Goal: Information Seeking & Learning: Learn about a topic

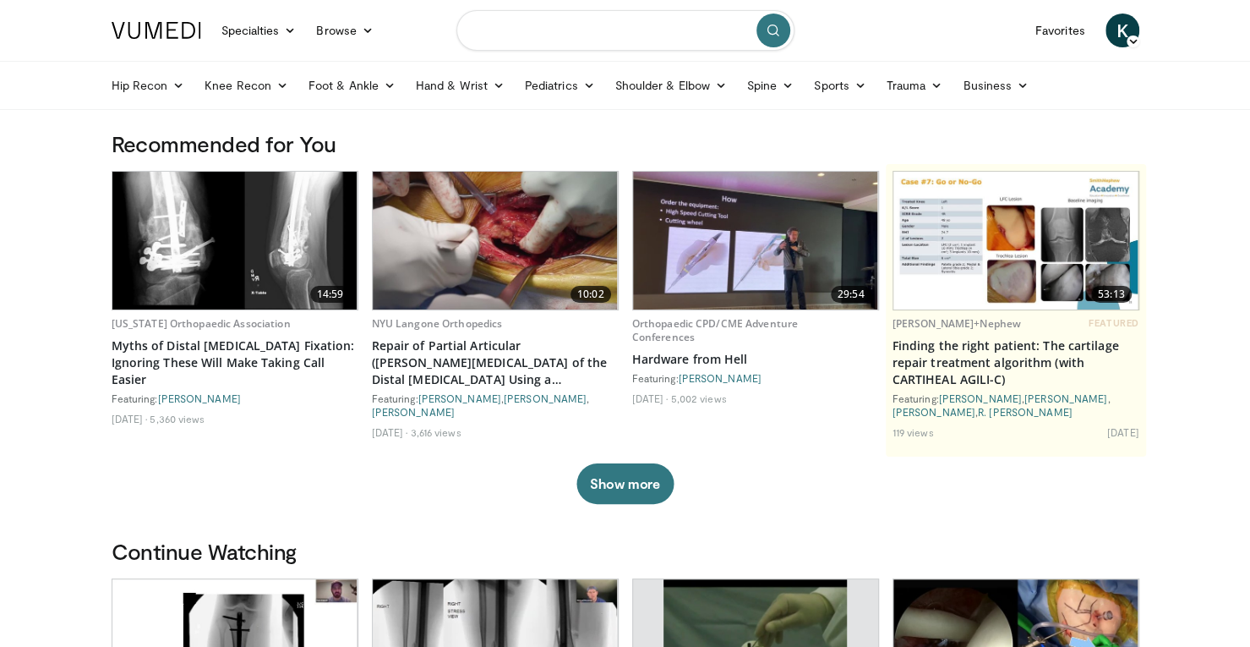
click at [659, 36] on input "Search topics, interventions" at bounding box center [625, 30] width 338 height 41
type input "**********"
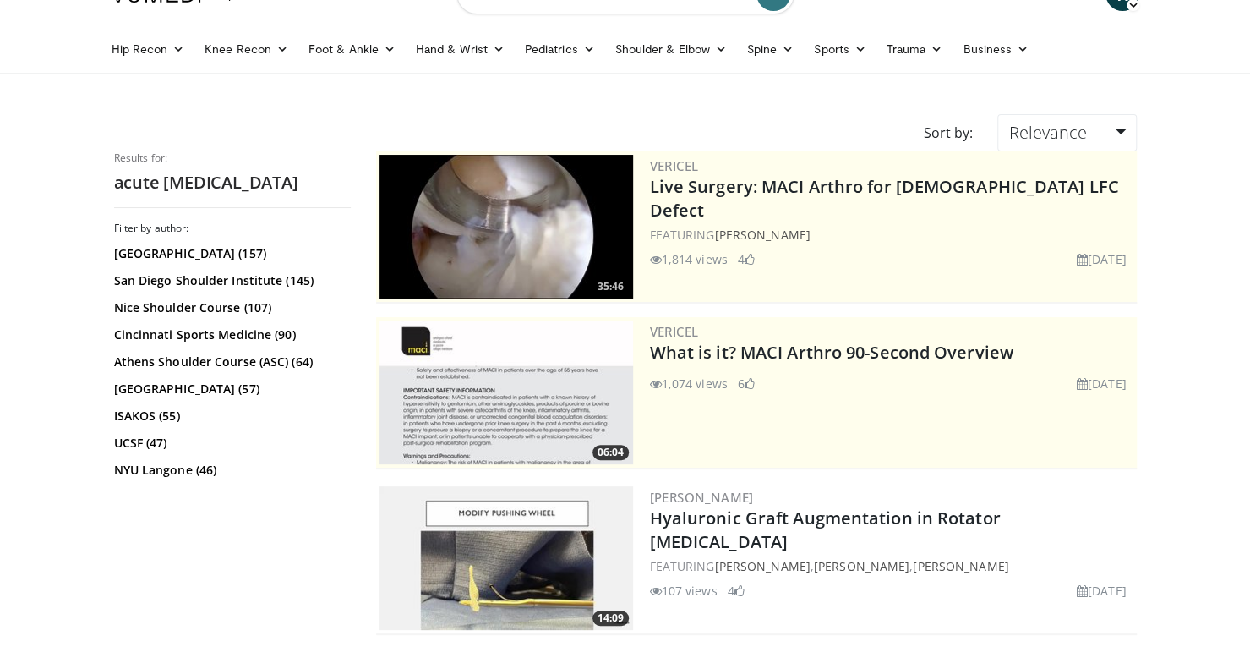
scroll to position [37, 0]
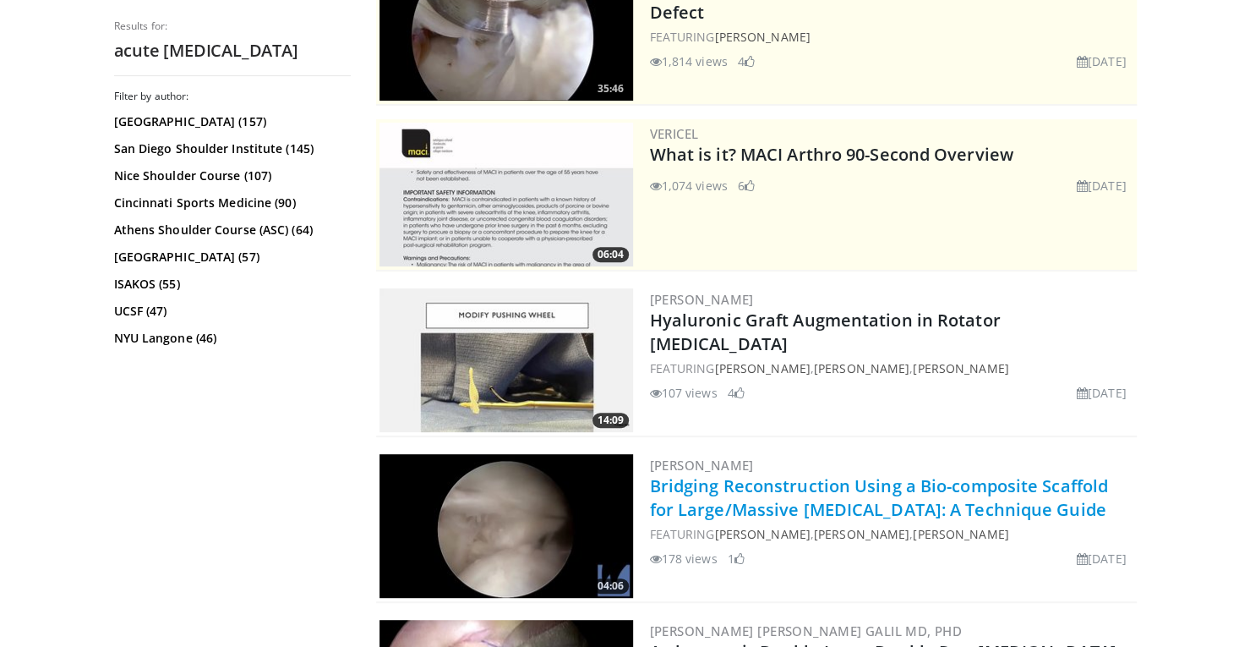
click at [791, 481] on link "Bridging Reconstruction Using a Bio-composite Scaffold for Large/Massive Rotato…" at bounding box center [879, 497] width 458 height 46
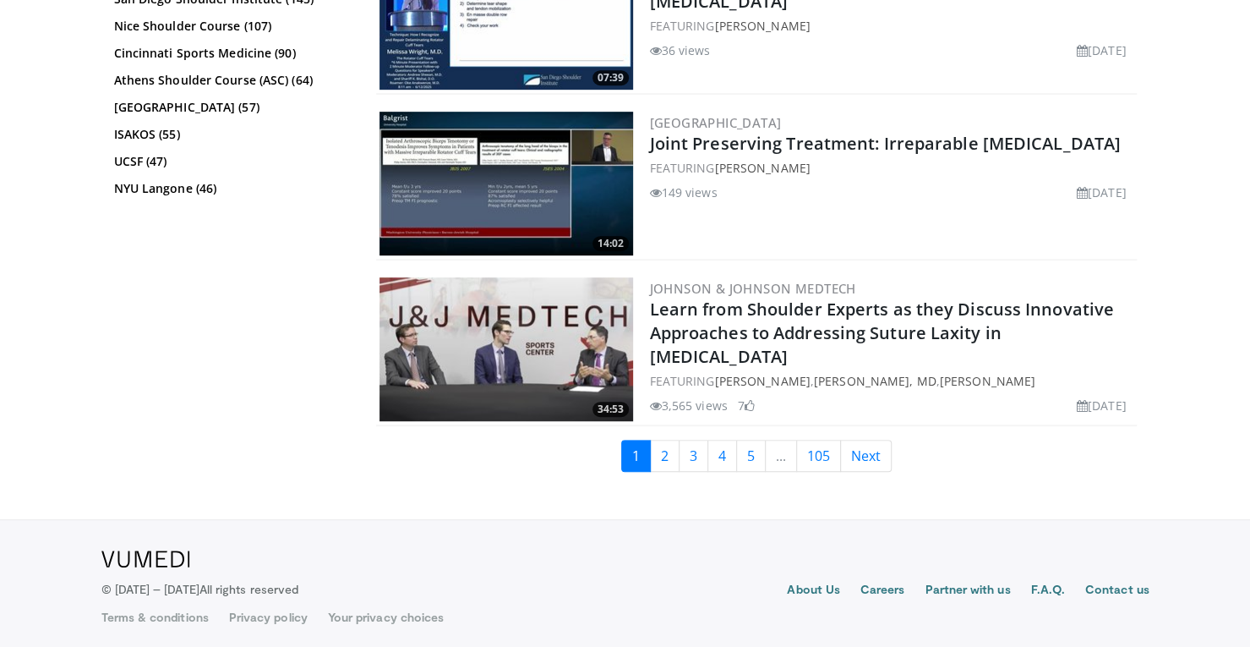
scroll to position [4236, 0]
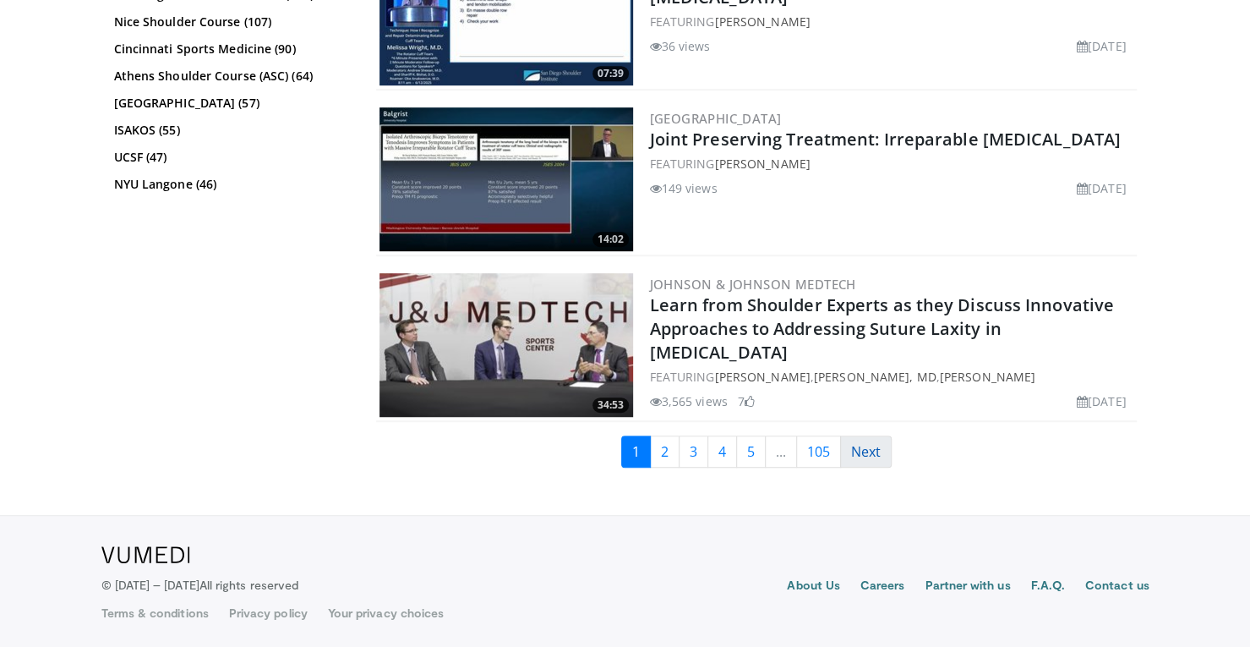
click at [867, 449] on link "Next" at bounding box center [866, 451] width 52 height 32
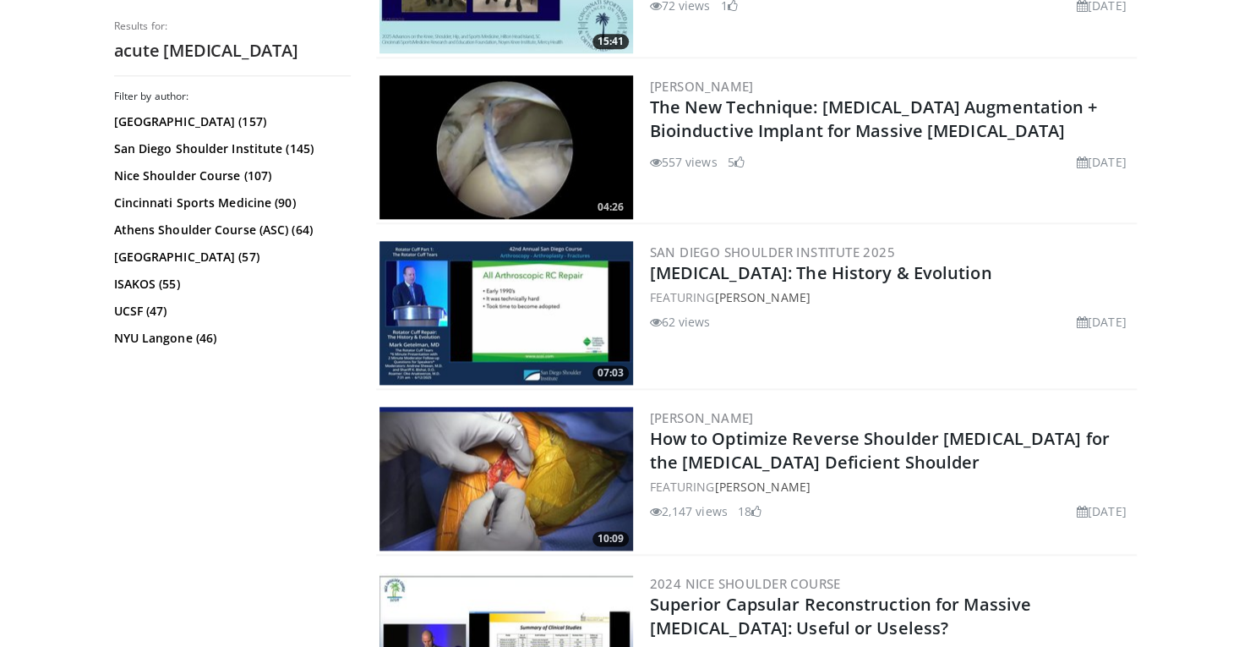
scroll to position [1114, 0]
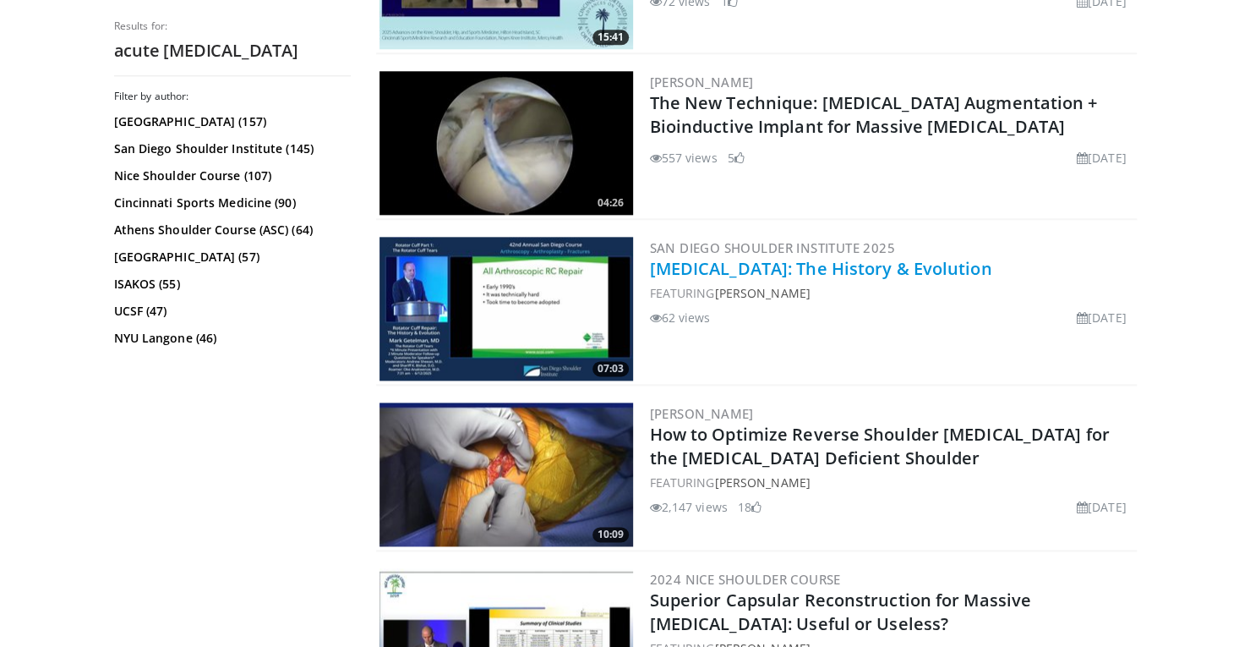
click at [754, 273] on link "[MEDICAL_DATA]: The History & Evolution" at bounding box center [821, 268] width 342 height 23
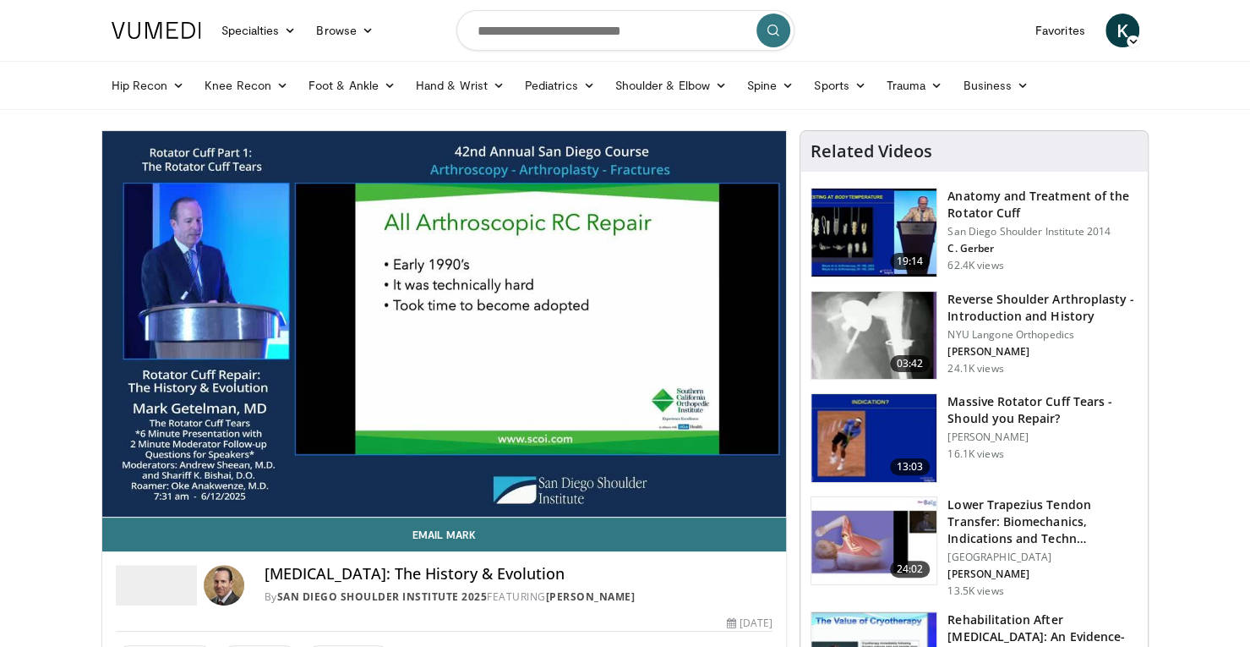
click at [348, 461] on video-js "**********" at bounding box center [444, 324] width 685 height 386
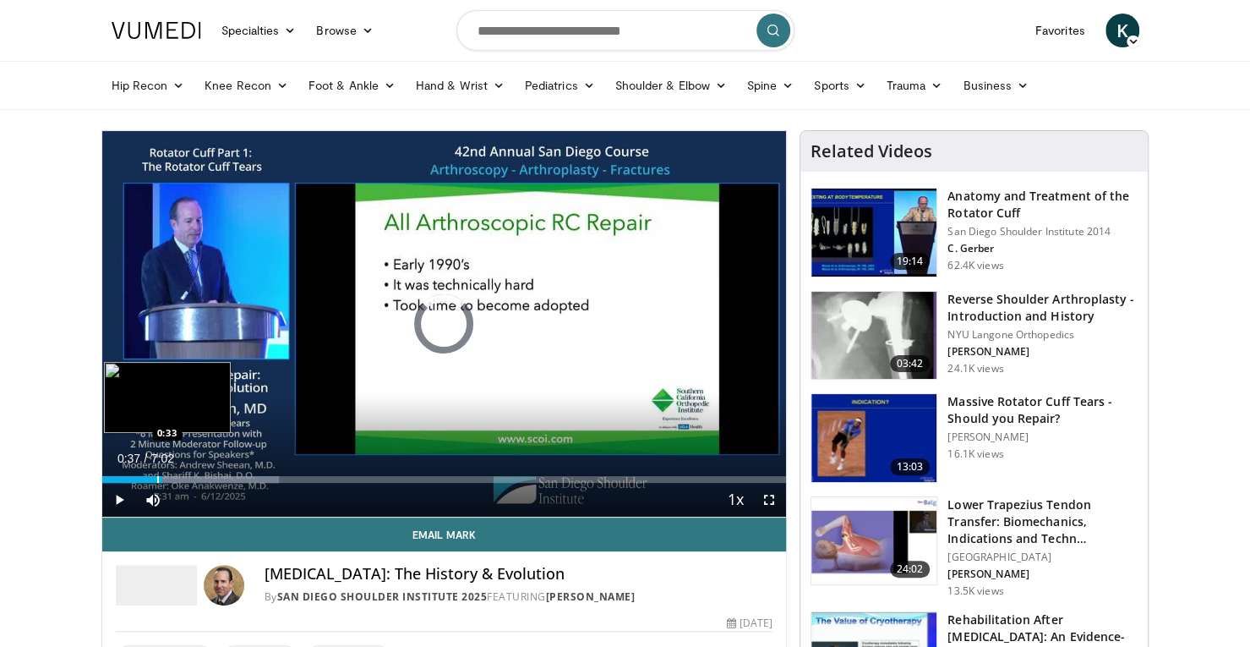
click at [156, 476] on div "Loaded : 25.84% 0:34 0:33" at bounding box center [444, 479] width 685 height 7
click at [149, 472] on div "Loaded : 25.84% 0:29 0:29" at bounding box center [444, 474] width 685 height 16
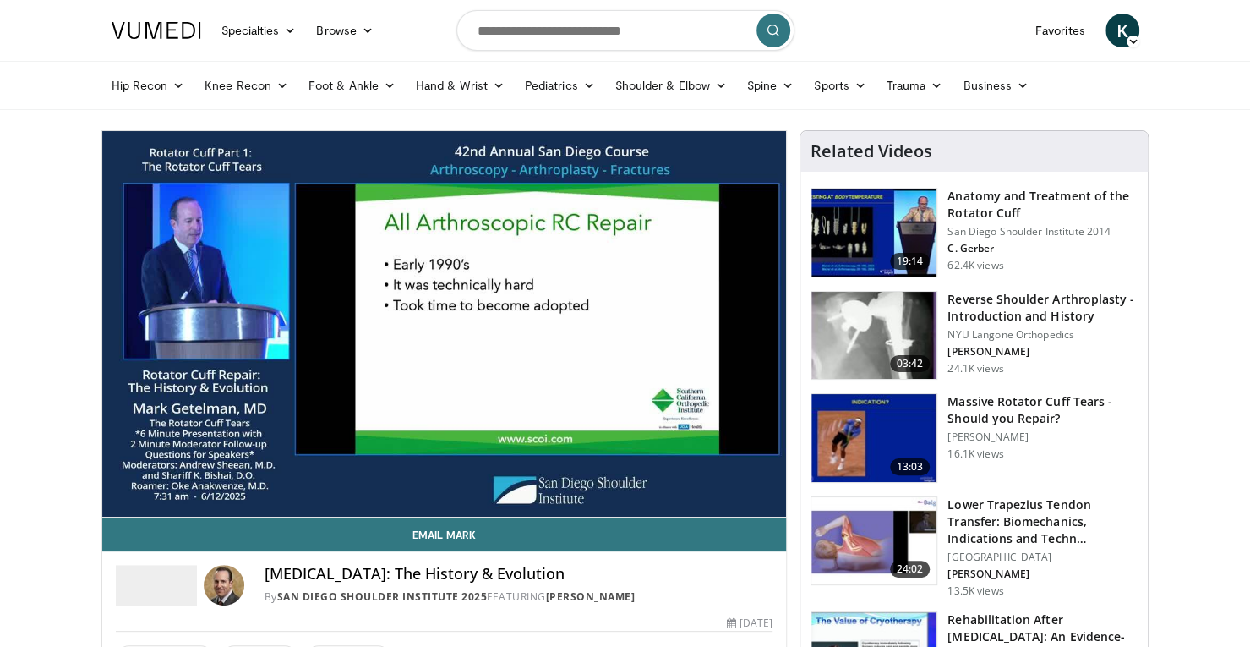
click at [149, 472] on video-js "**********" at bounding box center [444, 324] width 685 height 386
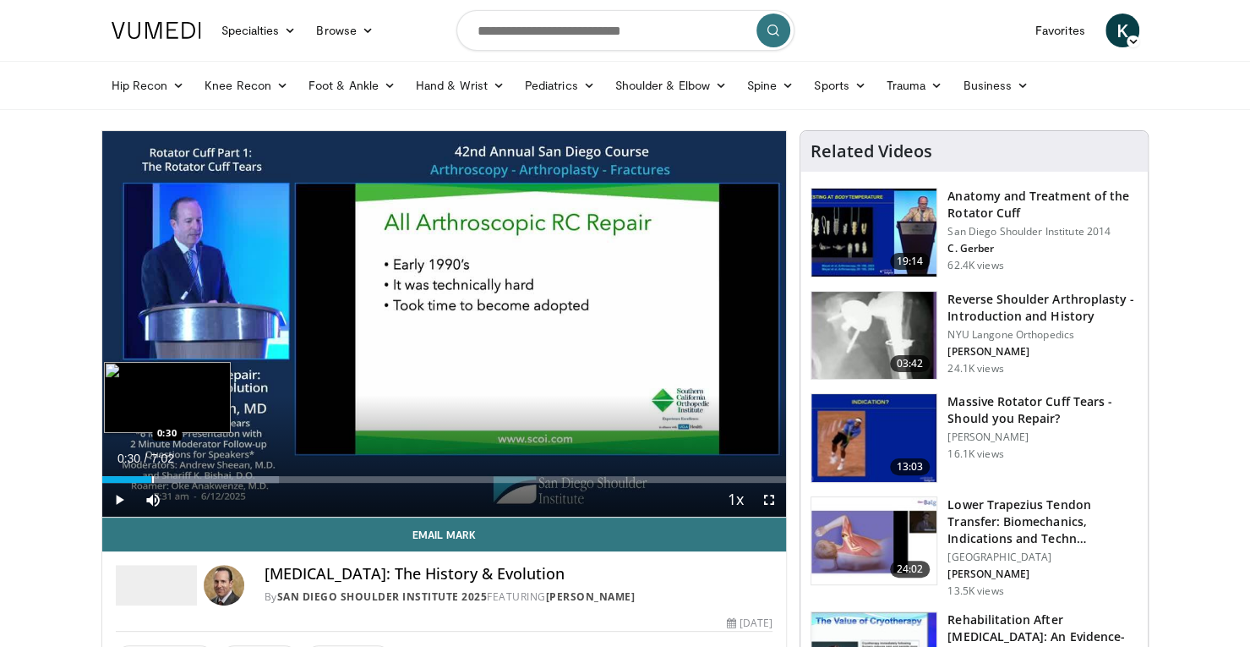
click at [152, 476] on div "Progress Bar" at bounding box center [153, 479] width 2 height 7
drag, startPoint x: 150, startPoint y: 474, endPoint x: 139, endPoint y: 473, distance: 11.0
click at [139, 473] on video-js "**********" at bounding box center [444, 324] width 685 height 386
drag, startPoint x: 165, startPoint y: 477, endPoint x: 144, endPoint y: 472, distance: 21.7
click at [144, 472] on div "Loaded : 25.84% 0:26 0:26" at bounding box center [444, 474] width 685 height 16
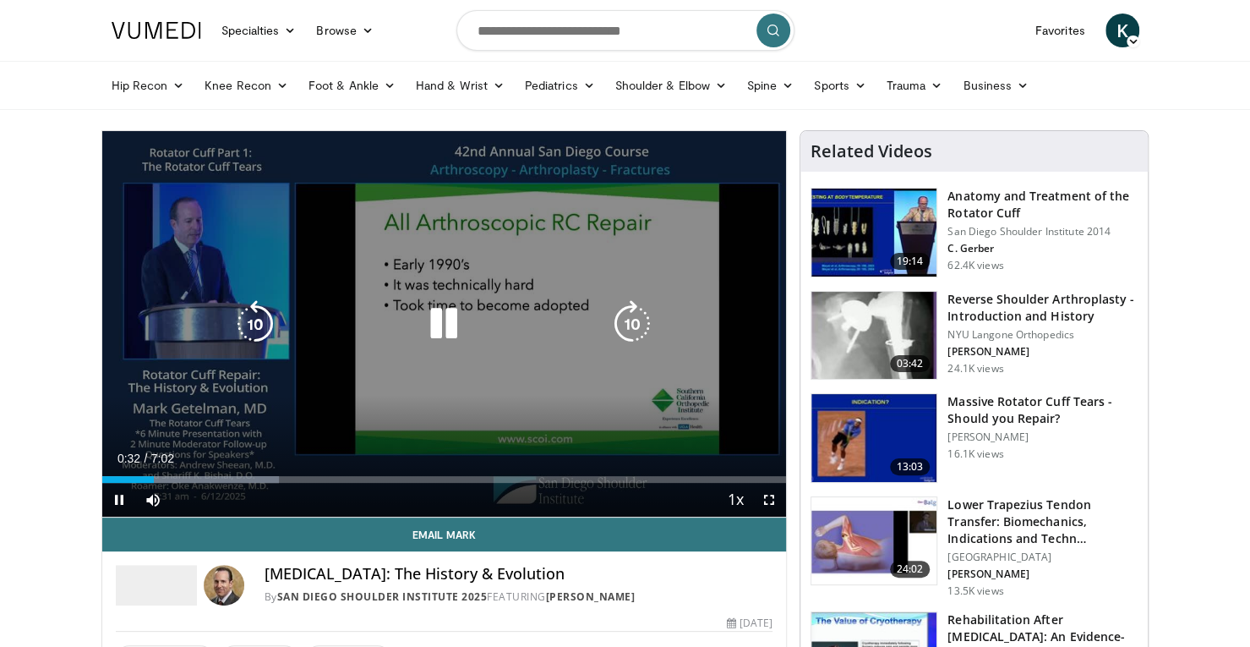
click at [279, 391] on div "10 seconds Tap to unmute" at bounding box center [444, 323] width 685 height 385
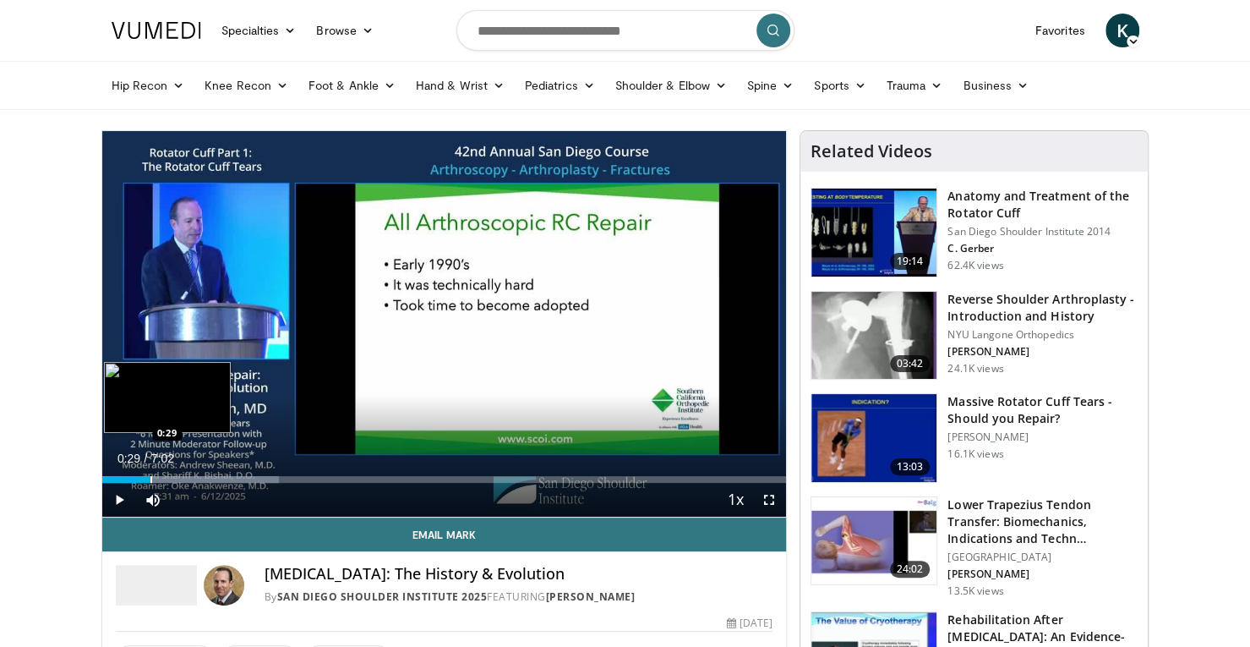
click at [150, 477] on div "Progress Bar" at bounding box center [151, 479] width 2 height 7
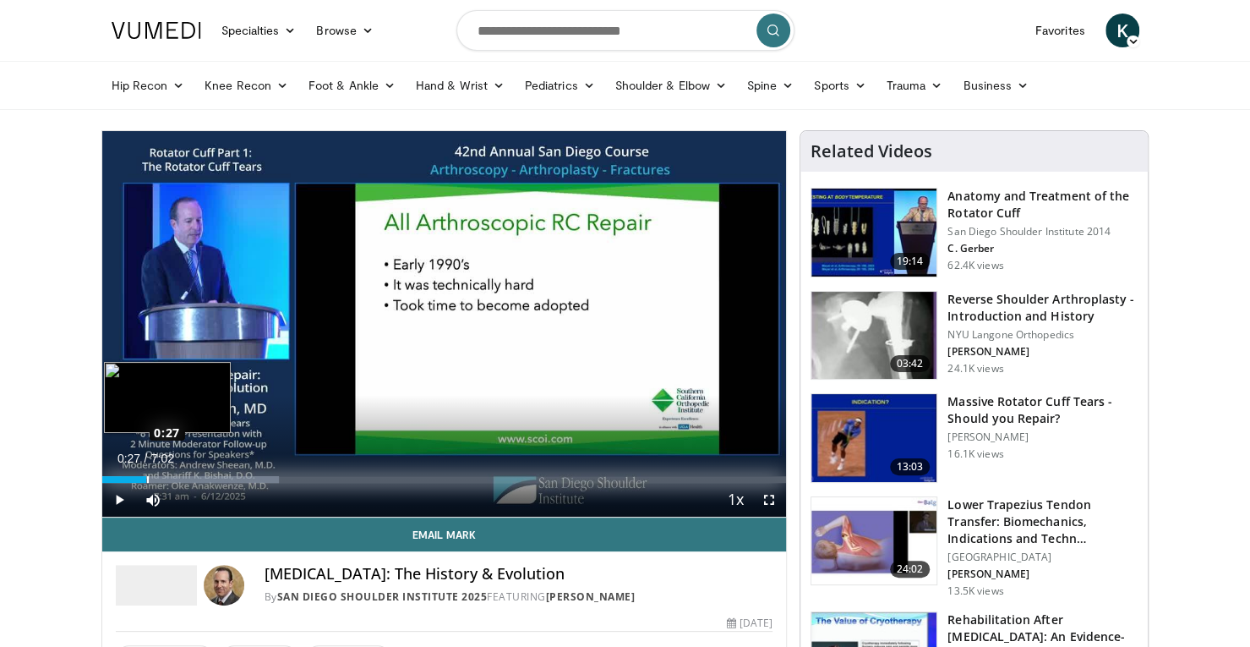
click at [145, 476] on div "Loaded : 25.84% 0:27 0:27" at bounding box center [444, 479] width 685 height 7
click at [147, 476] on div "Progress Bar" at bounding box center [148, 479] width 2 height 7
click at [138, 472] on div "Loaded : 25.84% 0:22 0:22" at bounding box center [444, 474] width 685 height 16
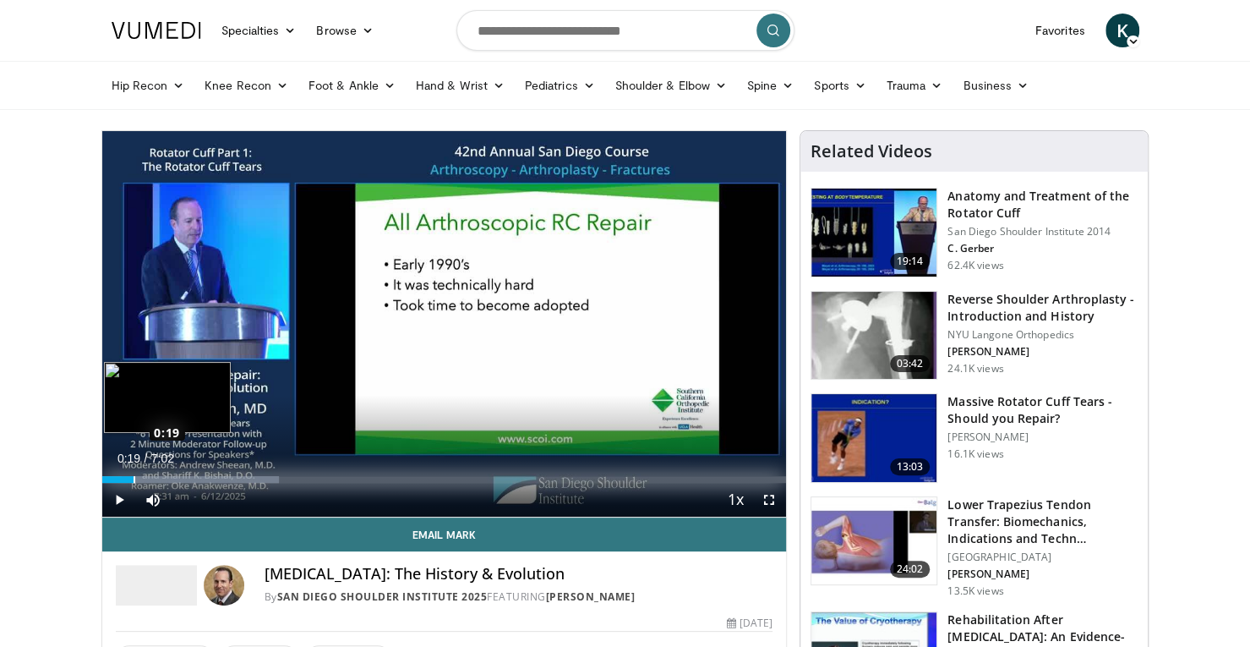
click at [134, 477] on div "Progress Bar" at bounding box center [135, 479] width 2 height 7
click at [121, 477] on div "Progress Bar" at bounding box center [122, 479] width 2 height 7
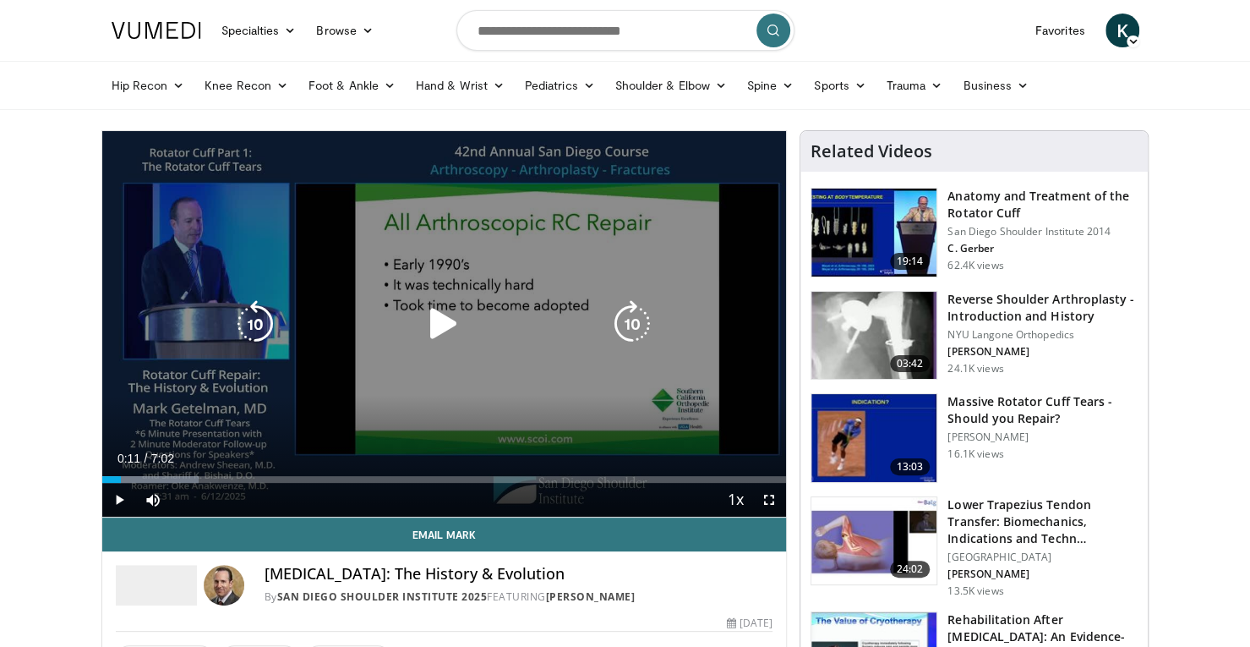
click at [759, 277] on div "10 seconds Tap to unmute" at bounding box center [444, 323] width 685 height 385
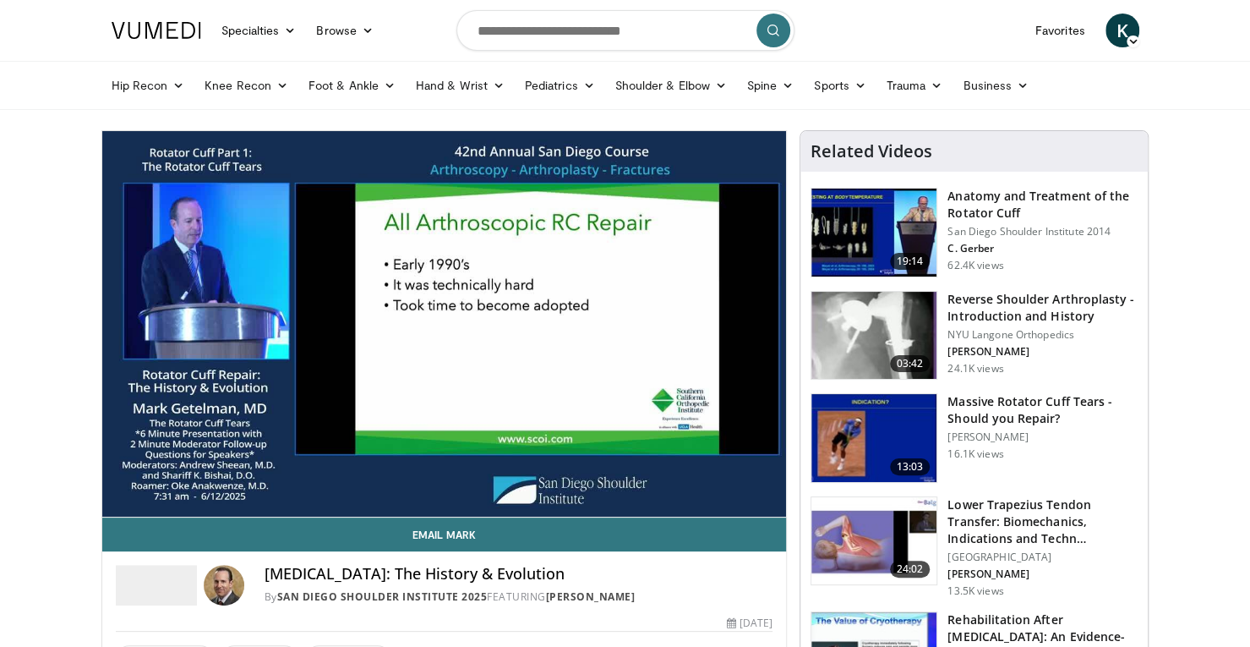
click at [759, 277] on div "10 seconds Tap to unmute" at bounding box center [444, 323] width 685 height 385
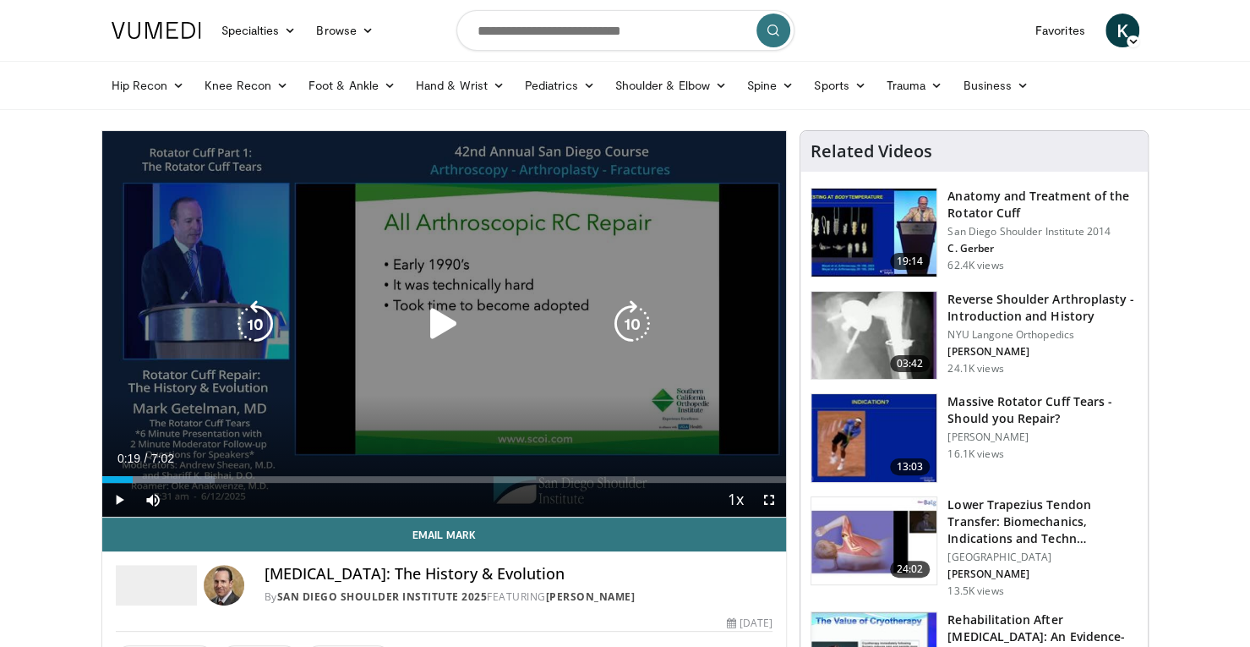
click at [754, 268] on div "10 seconds Tap to unmute" at bounding box center [444, 323] width 685 height 385
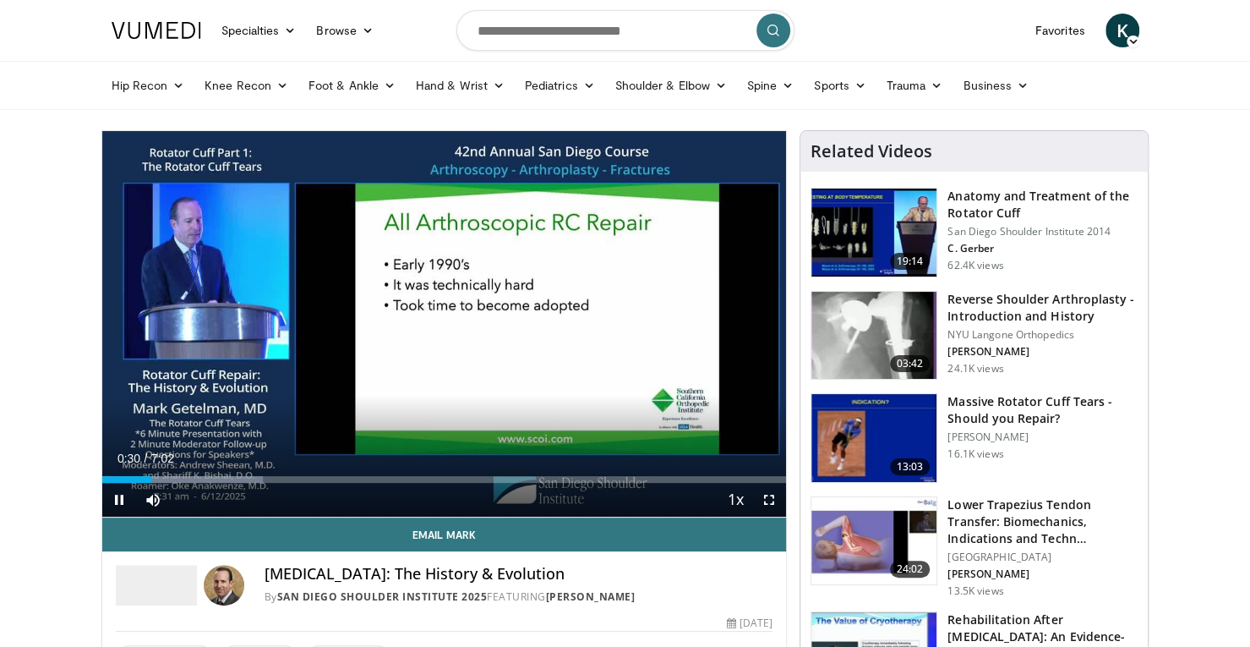
click at [754, 268] on div "10 seconds Tap to unmute" at bounding box center [444, 323] width 685 height 385
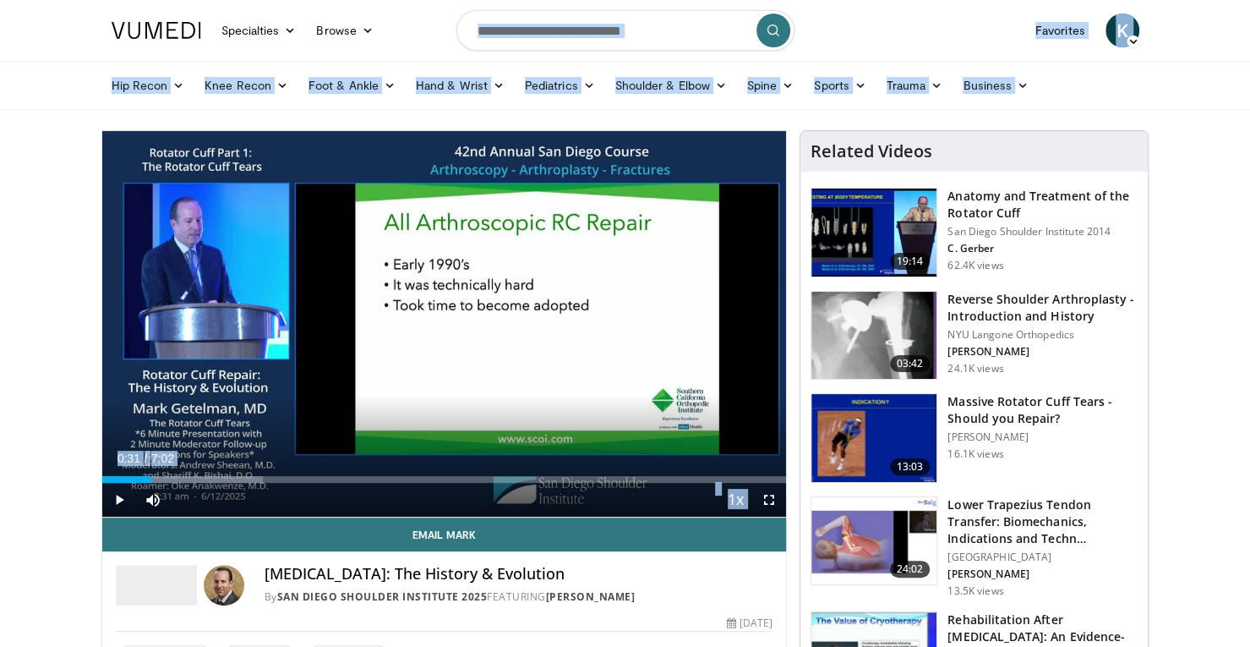
drag, startPoint x: 391, startPoint y: 292, endPoint x: 333, endPoint y: -85, distance: 382.2
click at [333, 0] on html "Specialties Adult & Family Medicine Allergy, Asthma, Immunology Anesthesiology …" at bounding box center [625, 323] width 1250 height 647
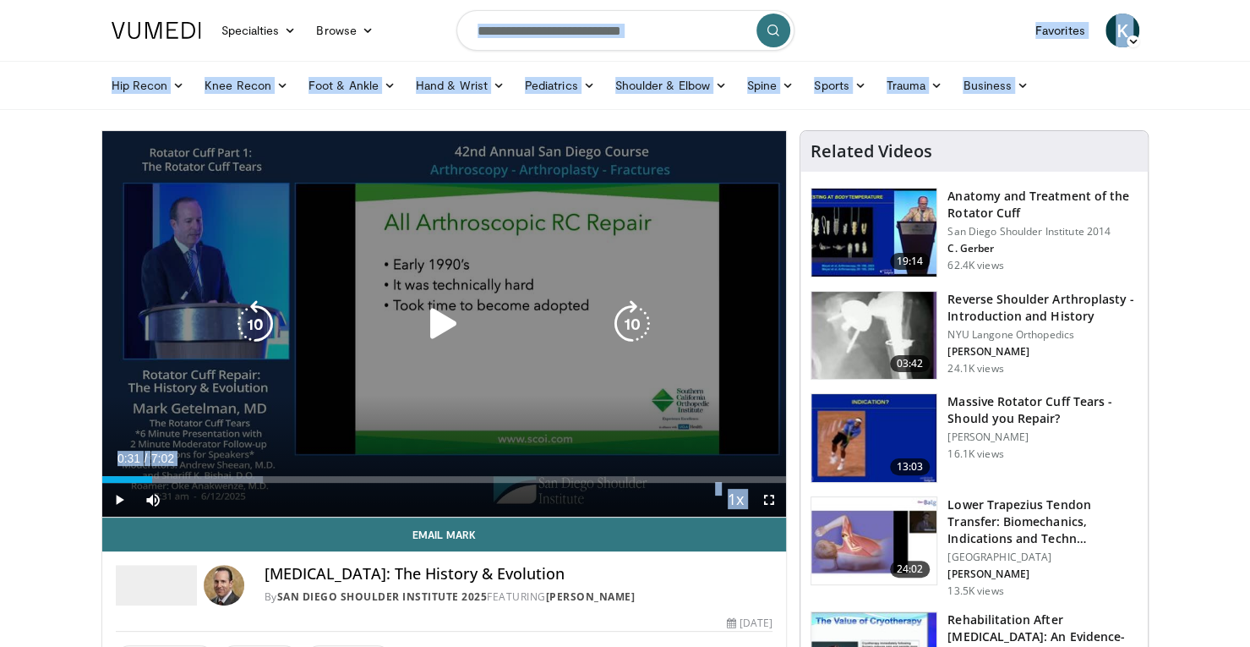
click at [744, 344] on div "10 seconds Tap to unmute" at bounding box center [444, 323] width 685 height 385
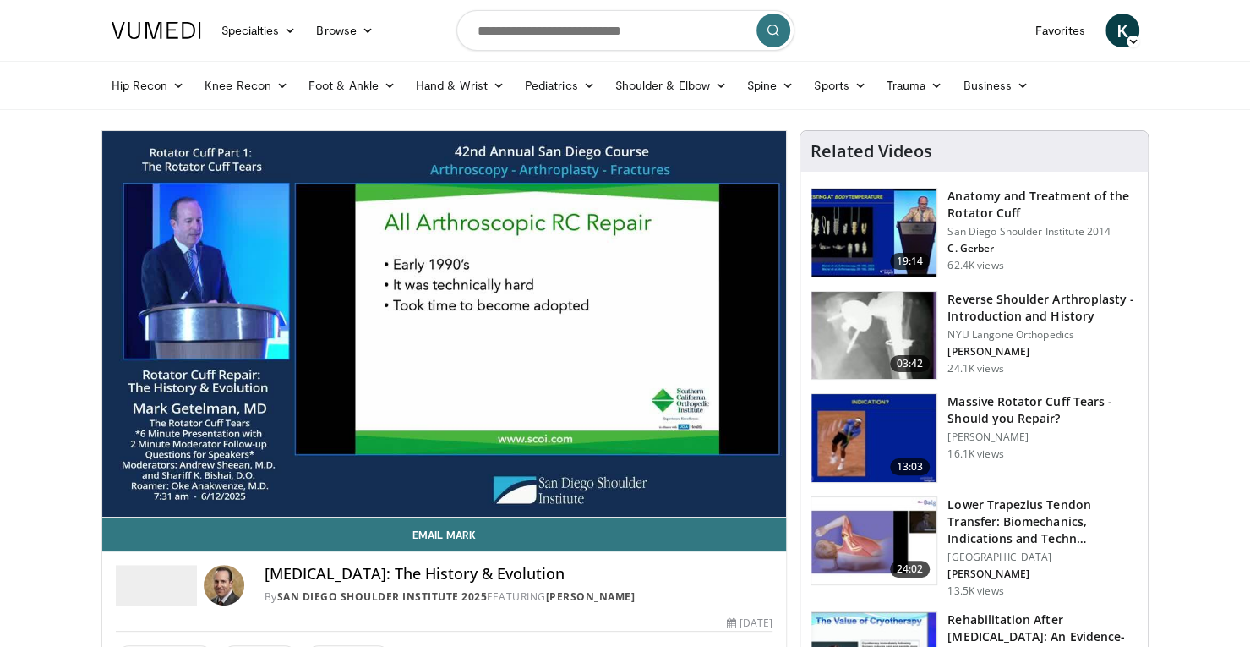
click at [744, 344] on div "10 seconds Tap to unmute" at bounding box center [444, 323] width 685 height 385
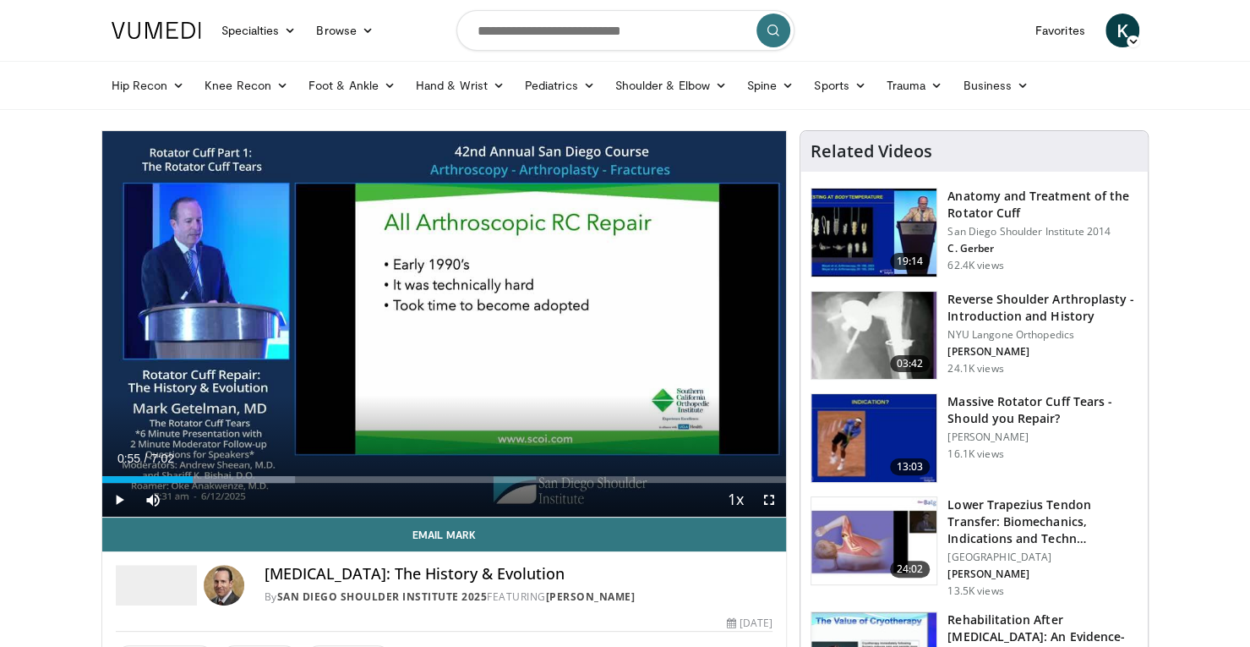
click at [744, 344] on div "10 seconds Tap to unmute" at bounding box center [444, 323] width 685 height 385
click at [421, 499] on div "Current Time 3:04 / Duration 7:02 Pause Skip Backward Skip Forward Mute Loaded …" at bounding box center [444, 500] width 685 height 34
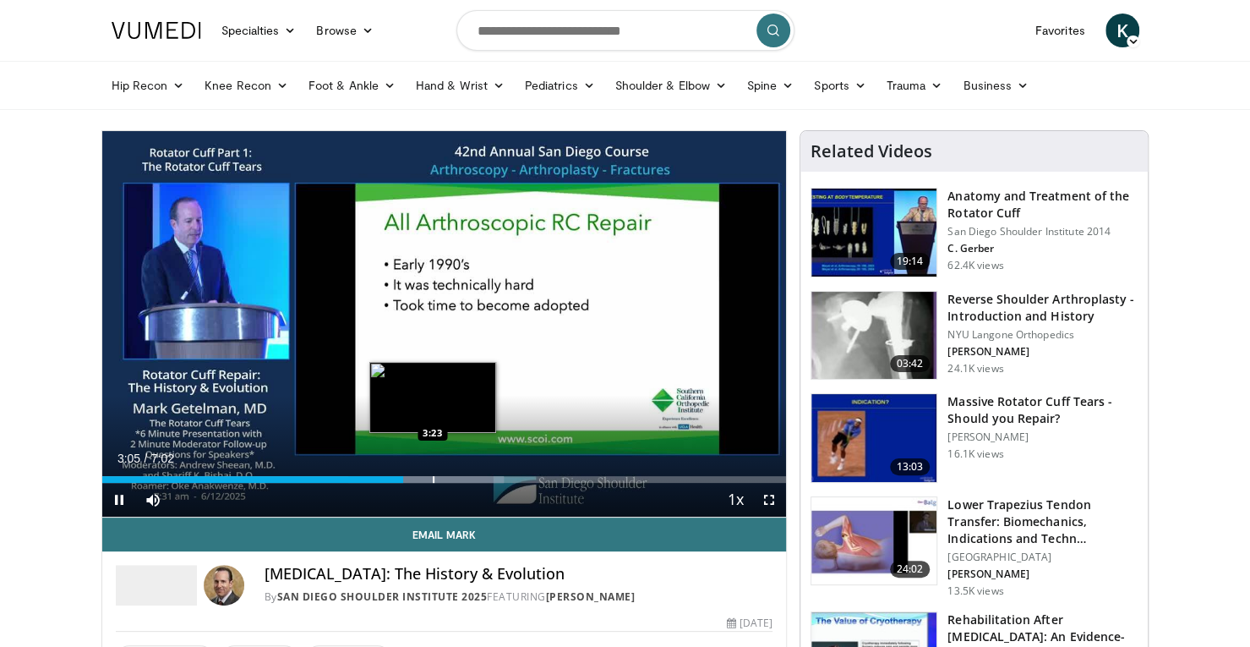
click at [433, 477] on div "Progress Bar" at bounding box center [434, 479] width 2 height 7
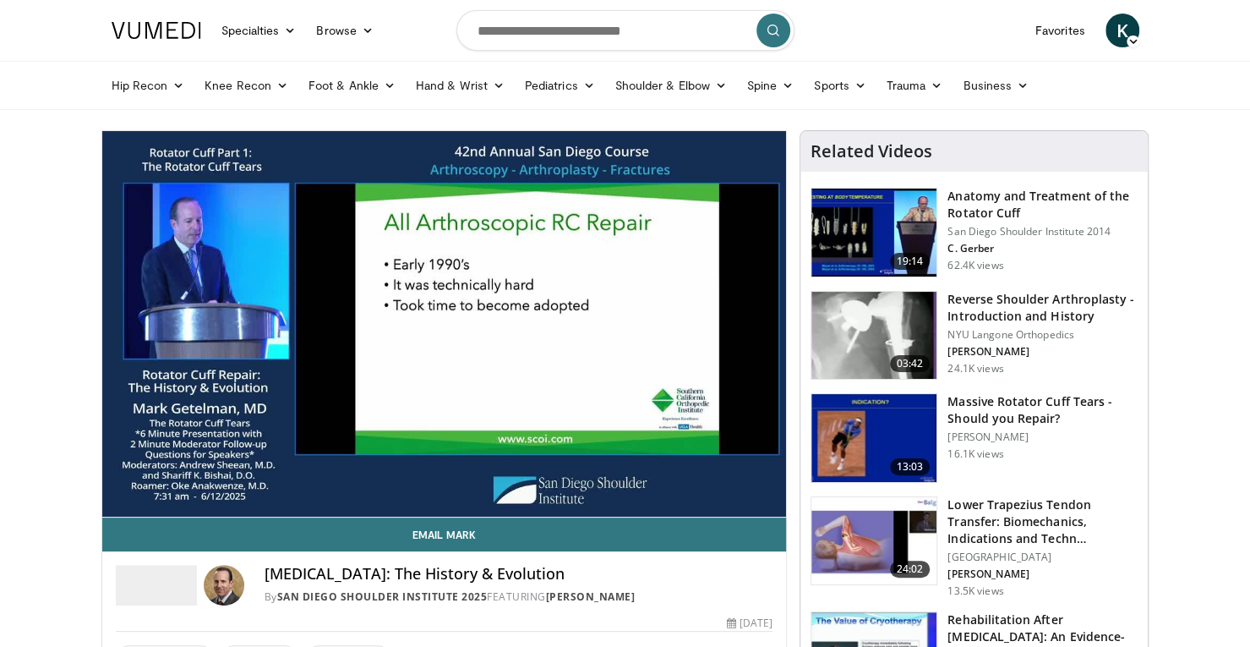
click at [432, 477] on video-js "**********" at bounding box center [444, 324] width 685 height 386
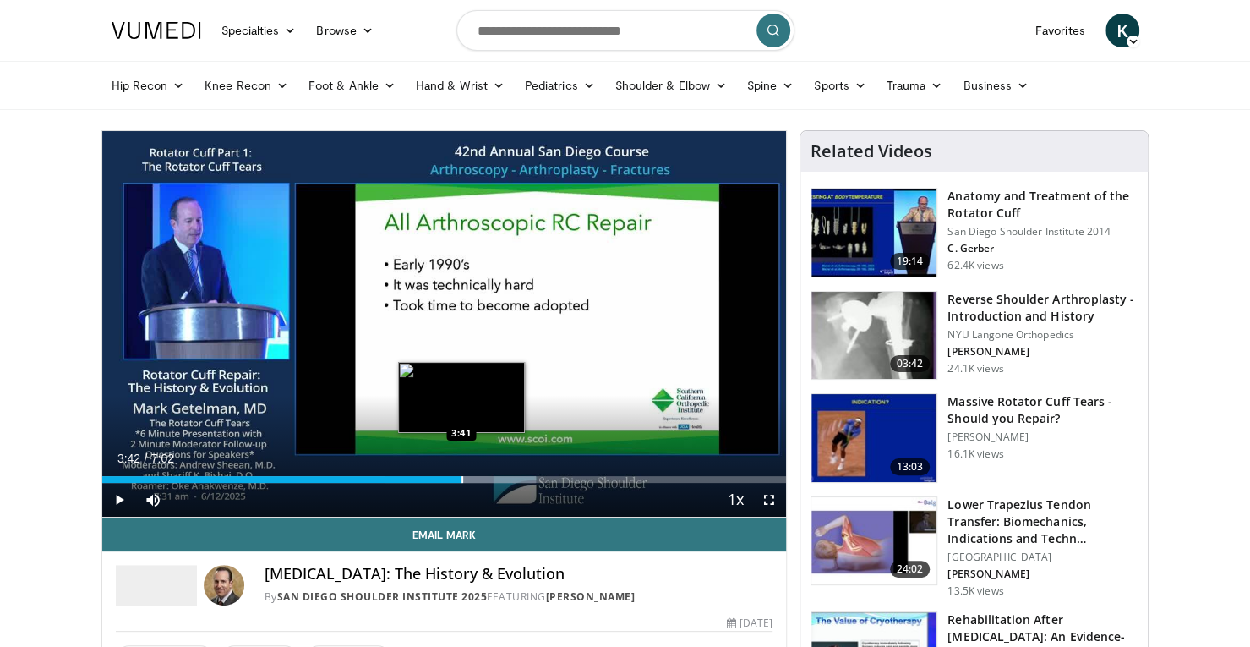
click at [461, 476] on div "Progress Bar" at bounding box center [462, 479] width 2 height 7
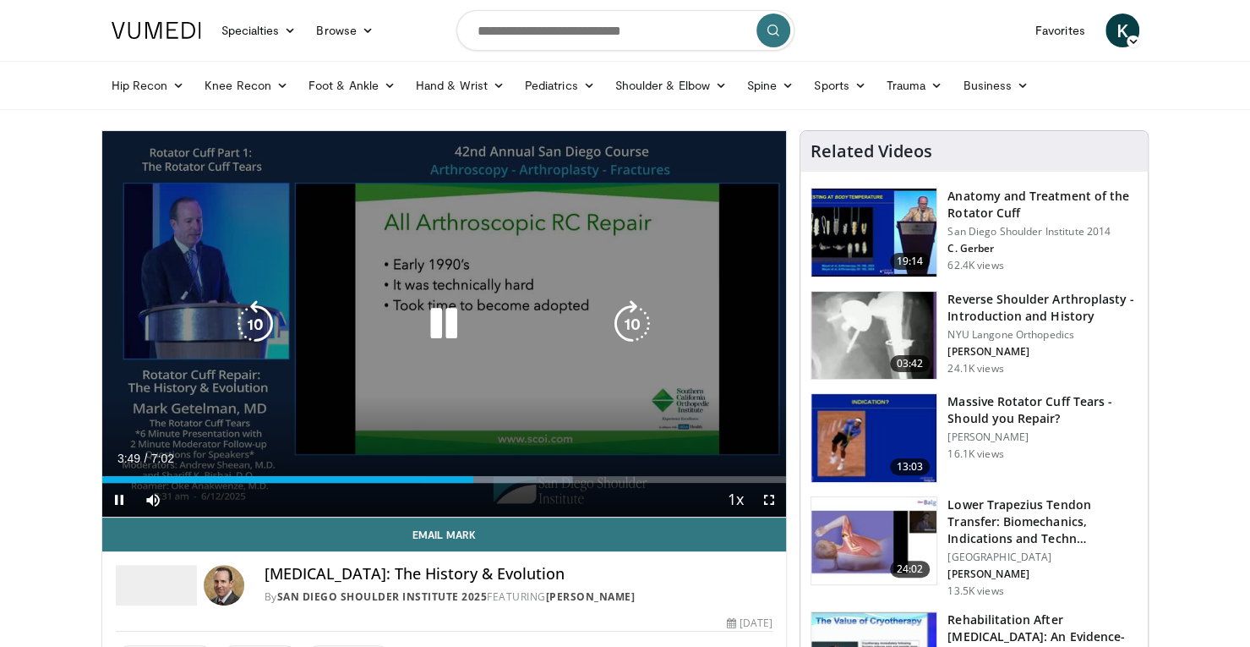
click at [739, 384] on div "10 seconds Tap to unmute" at bounding box center [444, 323] width 685 height 385
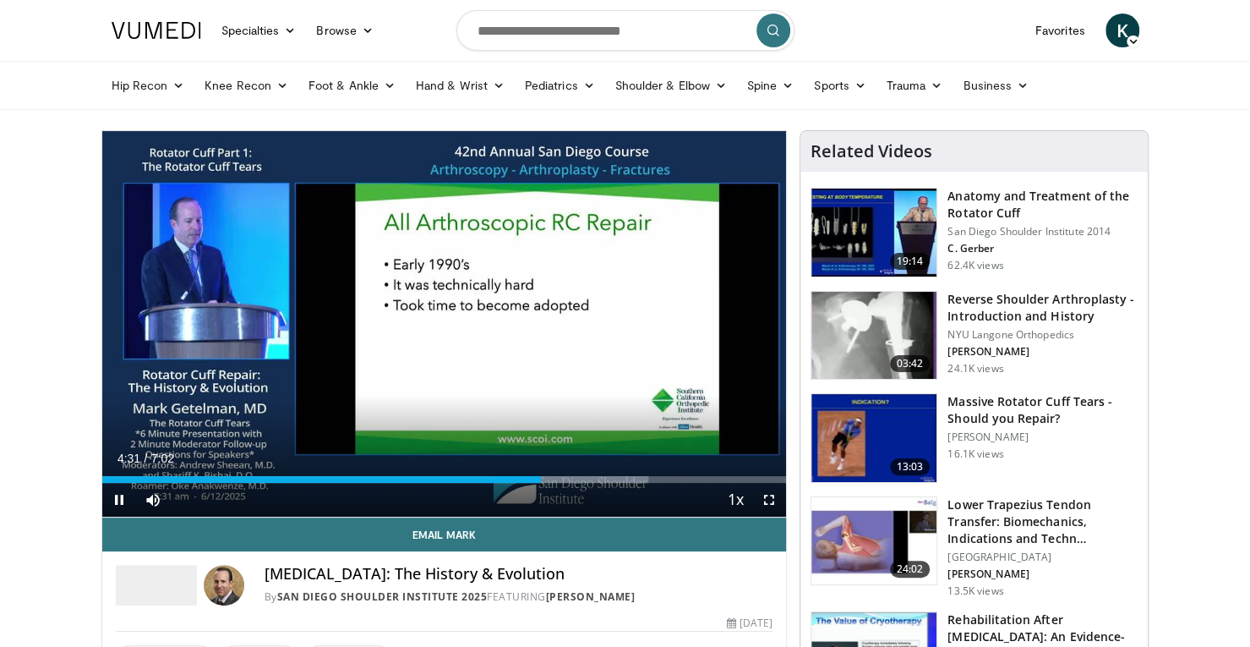
drag, startPoint x: 535, startPoint y: 472, endPoint x: 388, endPoint y: 236, distance: 278.6
click at [388, 236] on div "10 seconds Tap to unmute" at bounding box center [444, 323] width 685 height 385
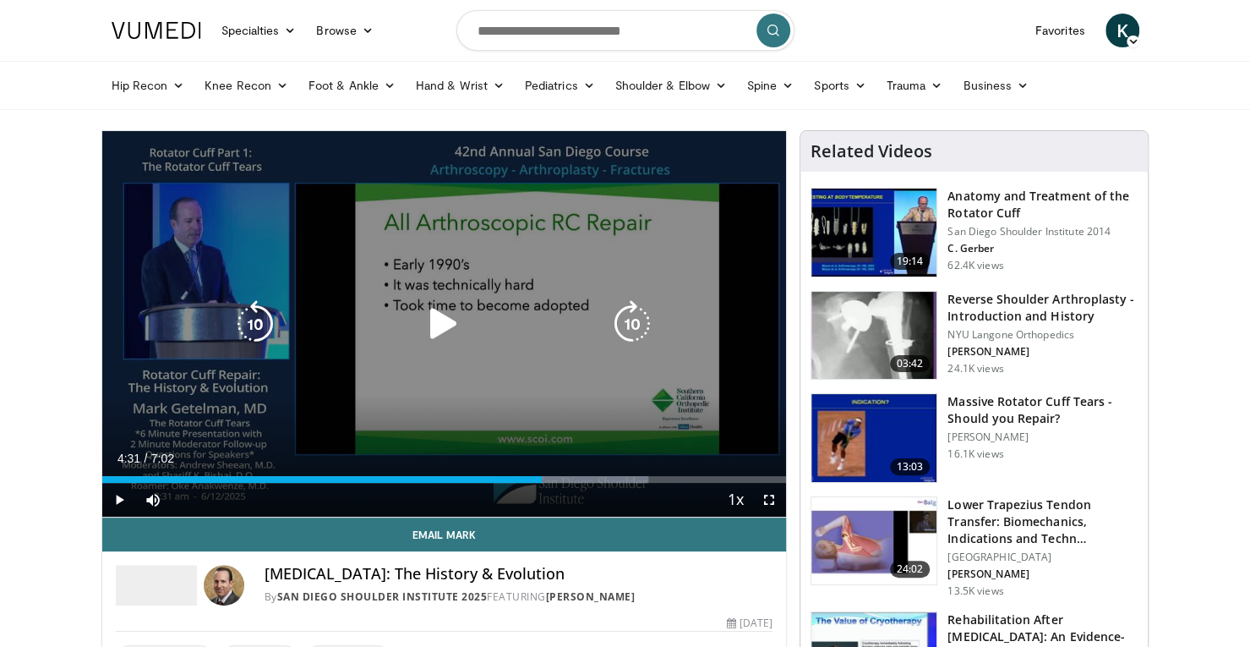
click at [388, 236] on div "10 seconds Tap to unmute" at bounding box center [444, 323] width 685 height 385
click at [752, 321] on div "10 seconds Tap to unmute" at bounding box center [444, 323] width 685 height 385
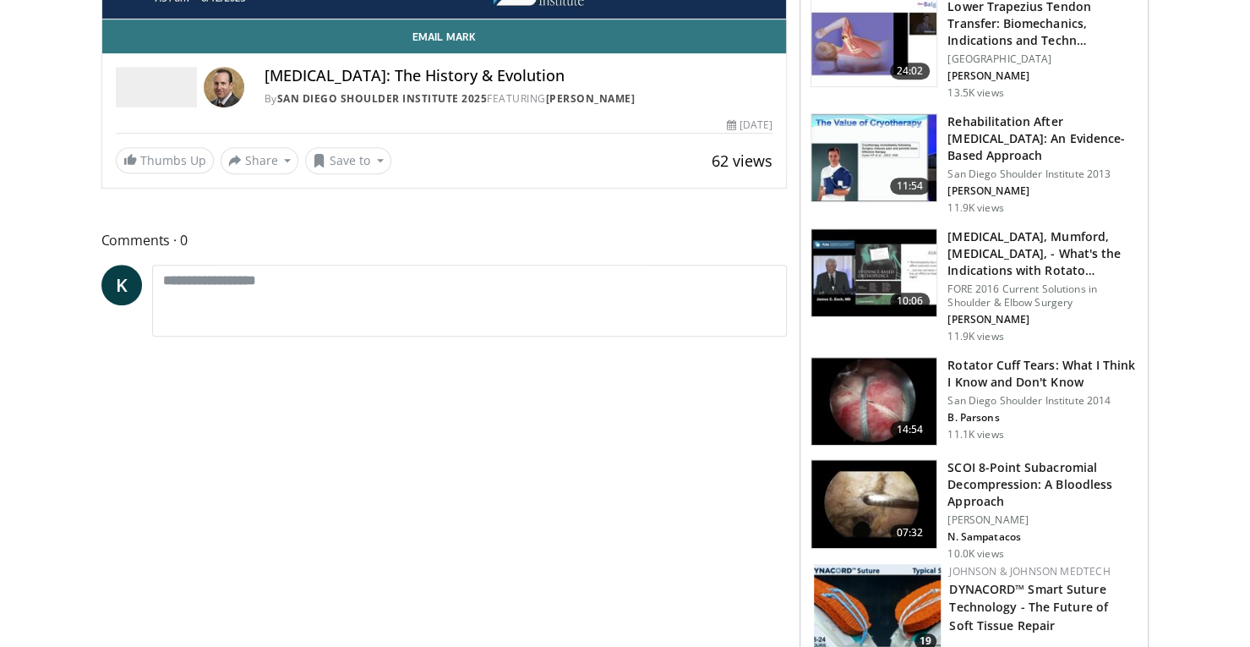
scroll to position [499, 0]
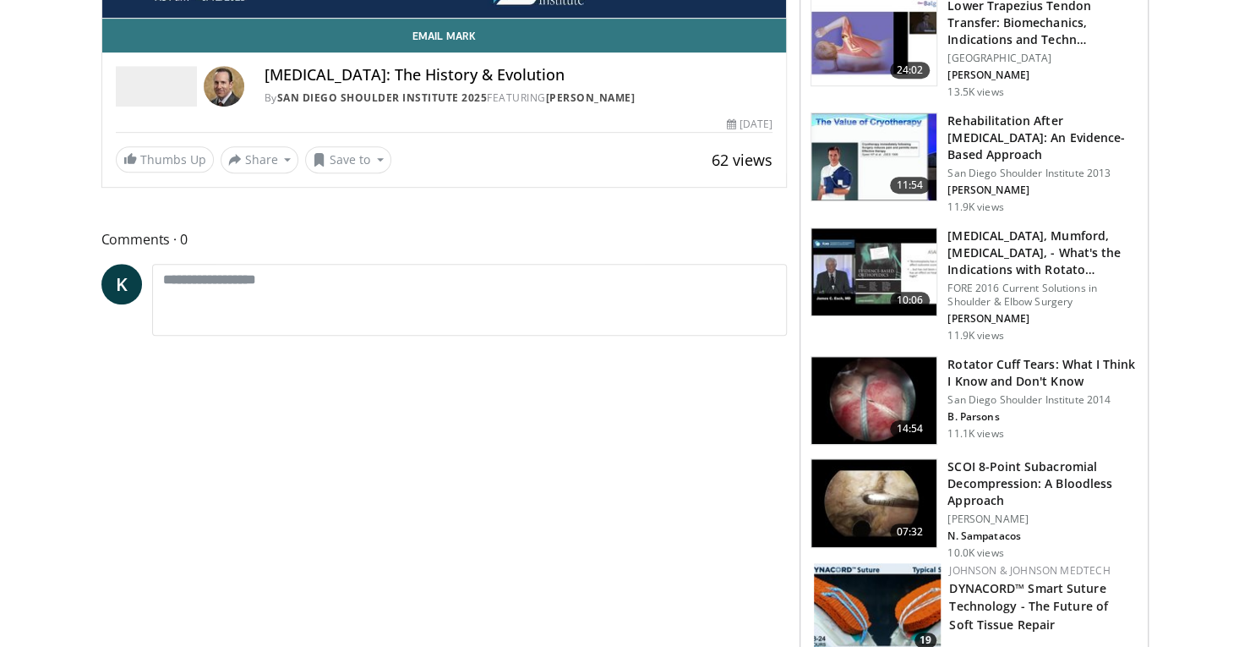
click at [1045, 370] on h3 "Rotator Cuff Tears: What I Think I Know and Don't Know" at bounding box center [1042, 373] width 190 height 34
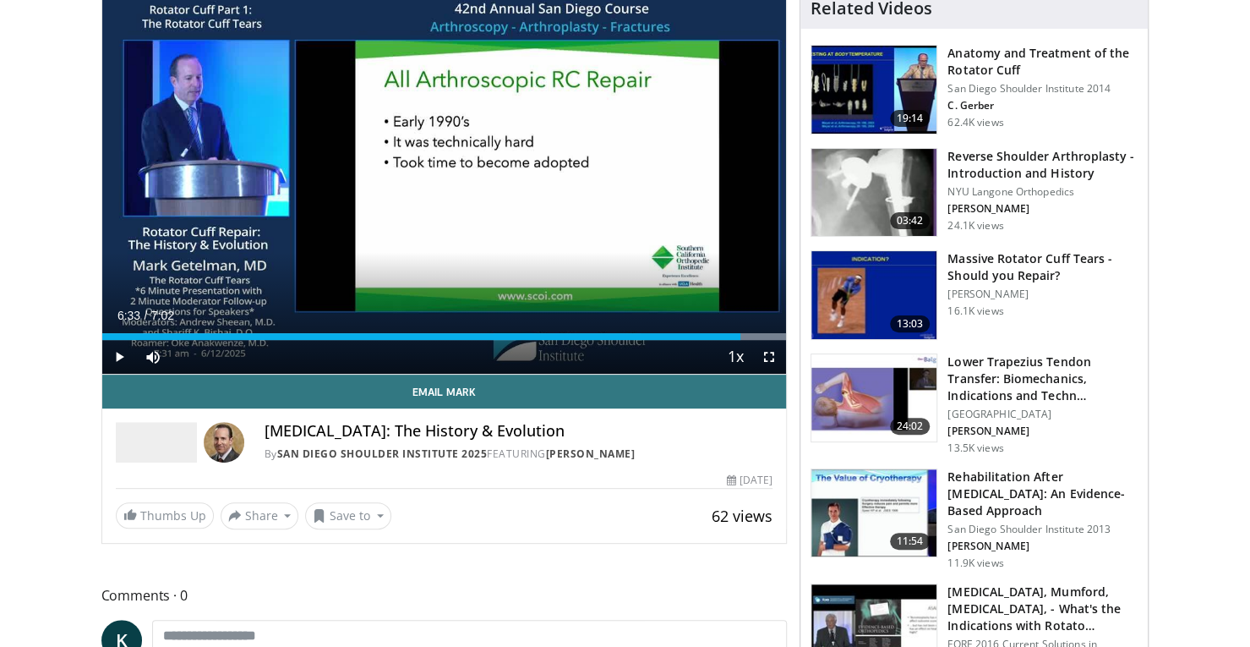
scroll to position [0, 0]
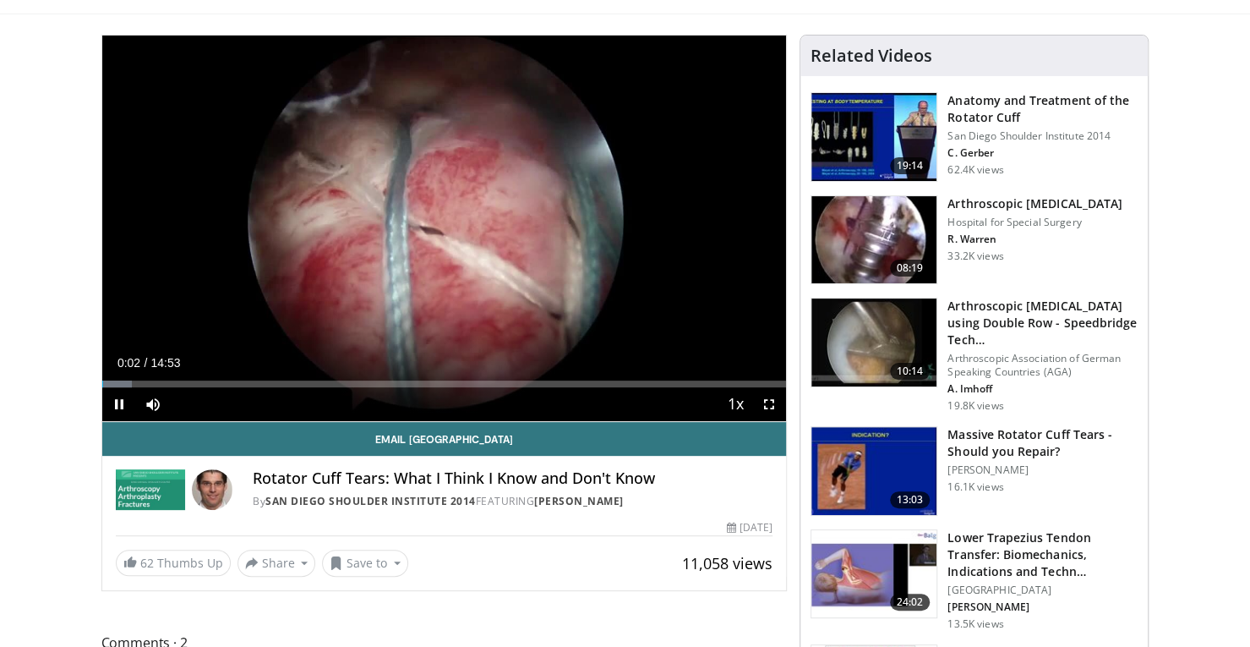
scroll to position [106, 0]
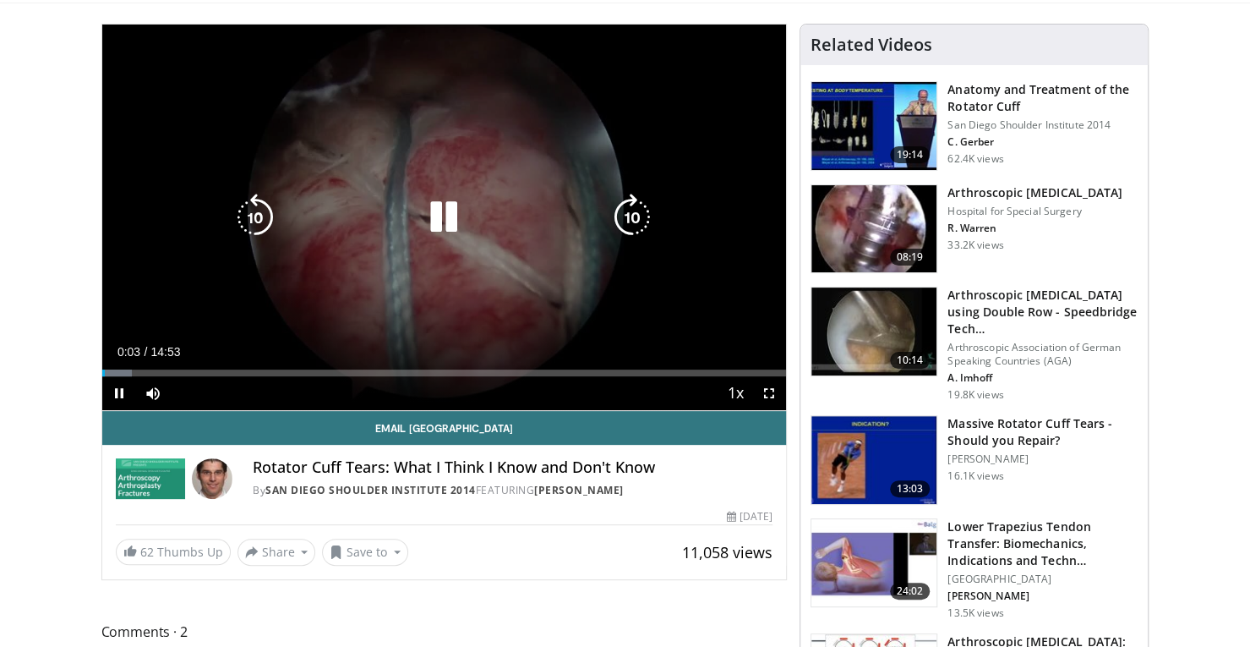
click at [570, 258] on div "10 seconds Tap to unmute" at bounding box center [444, 217] width 685 height 385
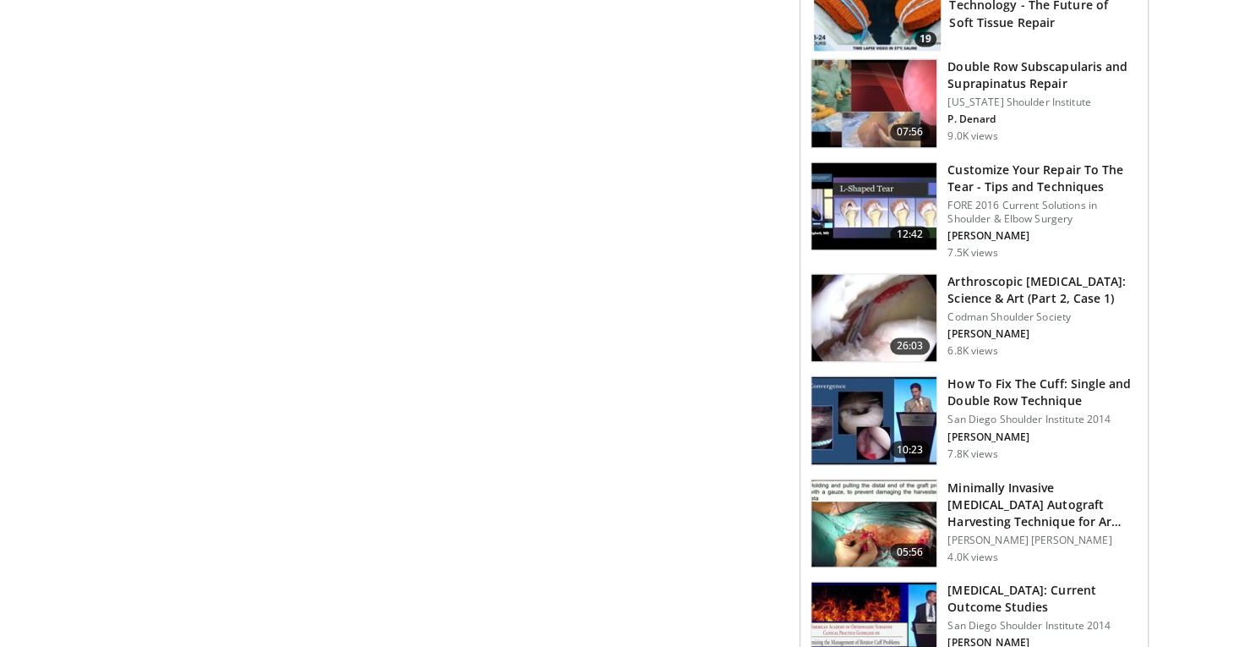
scroll to position [1453, 0]
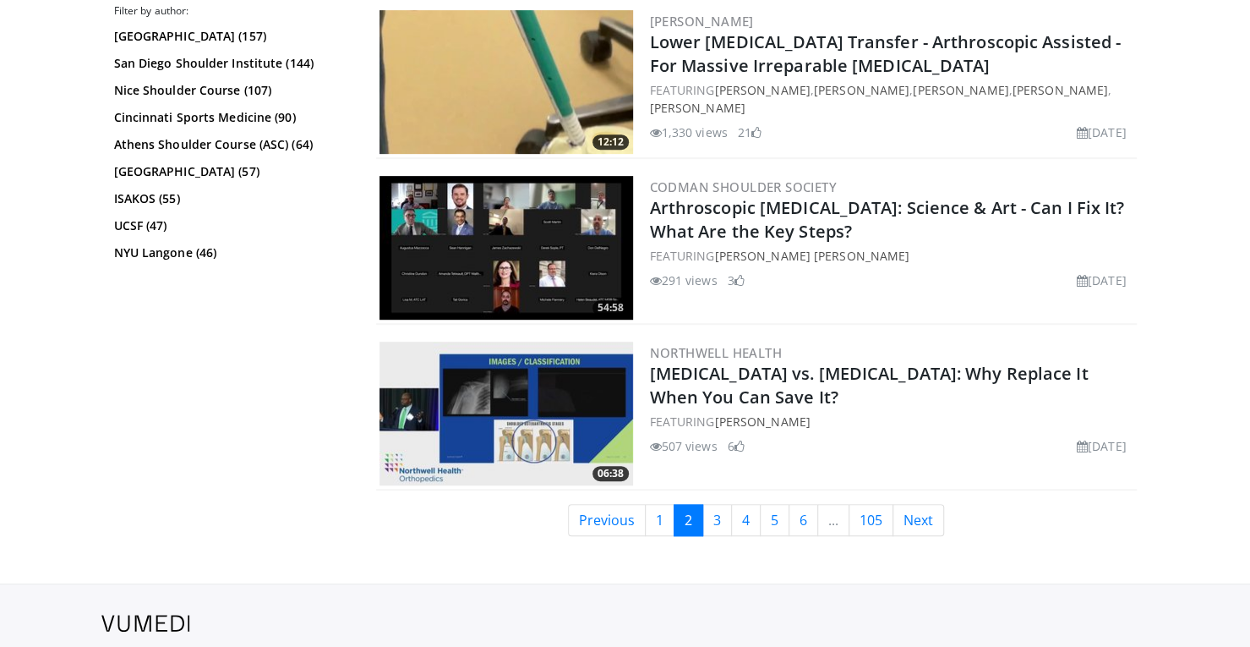
scroll to position [4224, 0]
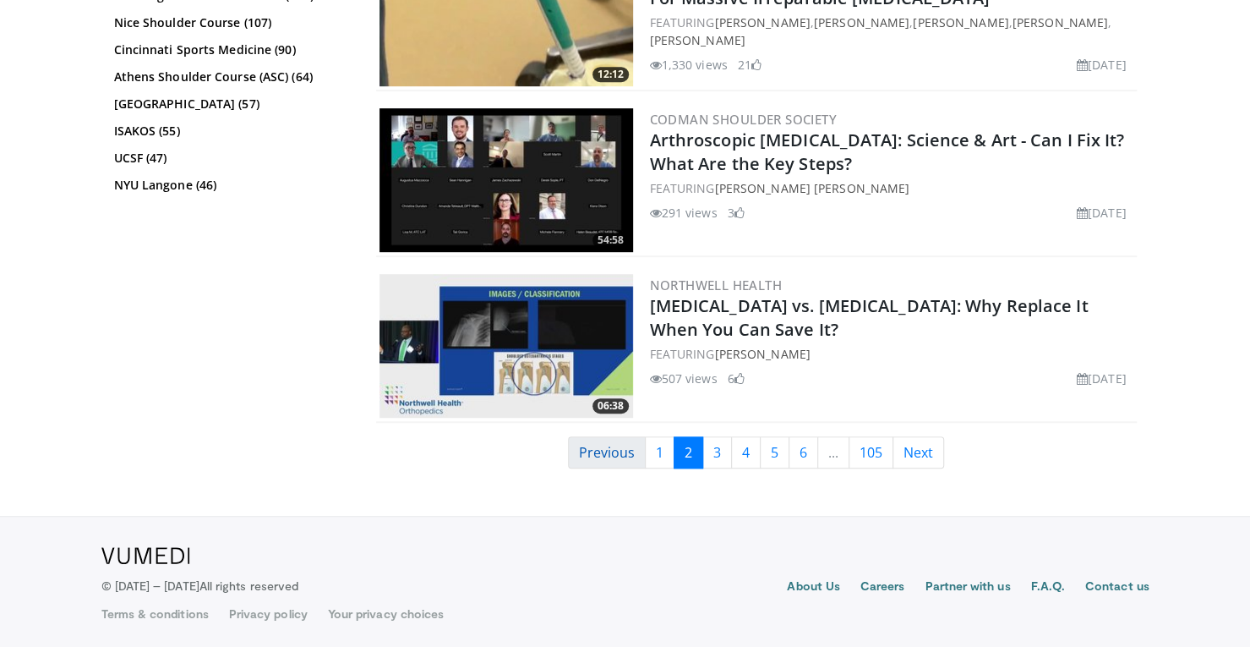
click at [607, 447] on link "Previous" at bounding box center [607, 452] width 78 height 32
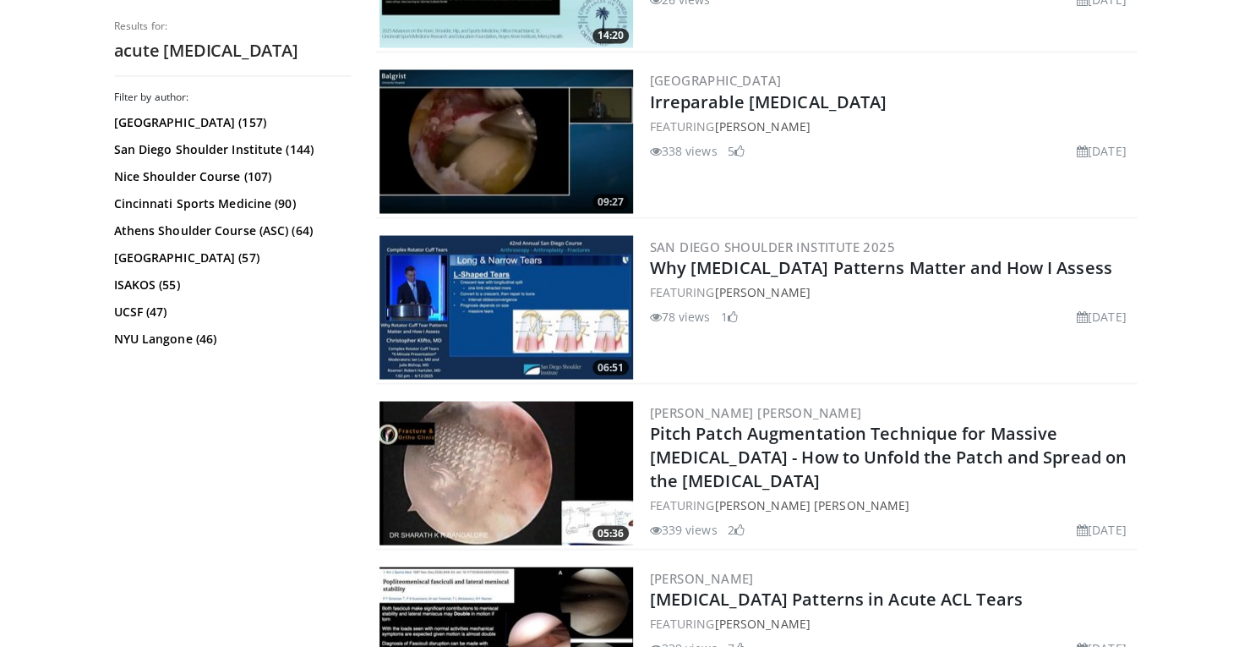
scroll to position [1776, 0]
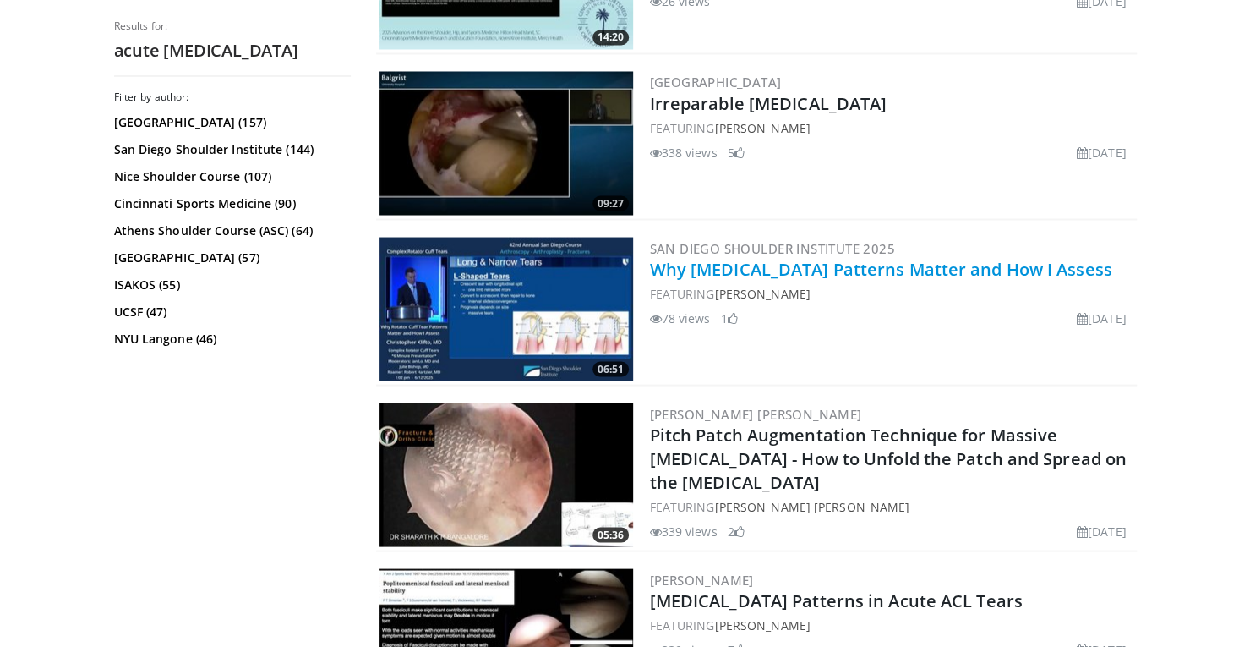
click at [849, 266] on link "Why [MEDICAL_DATA] Patterns Matter and How I Assess" at bounding box center [881, 268] width 462 height 23
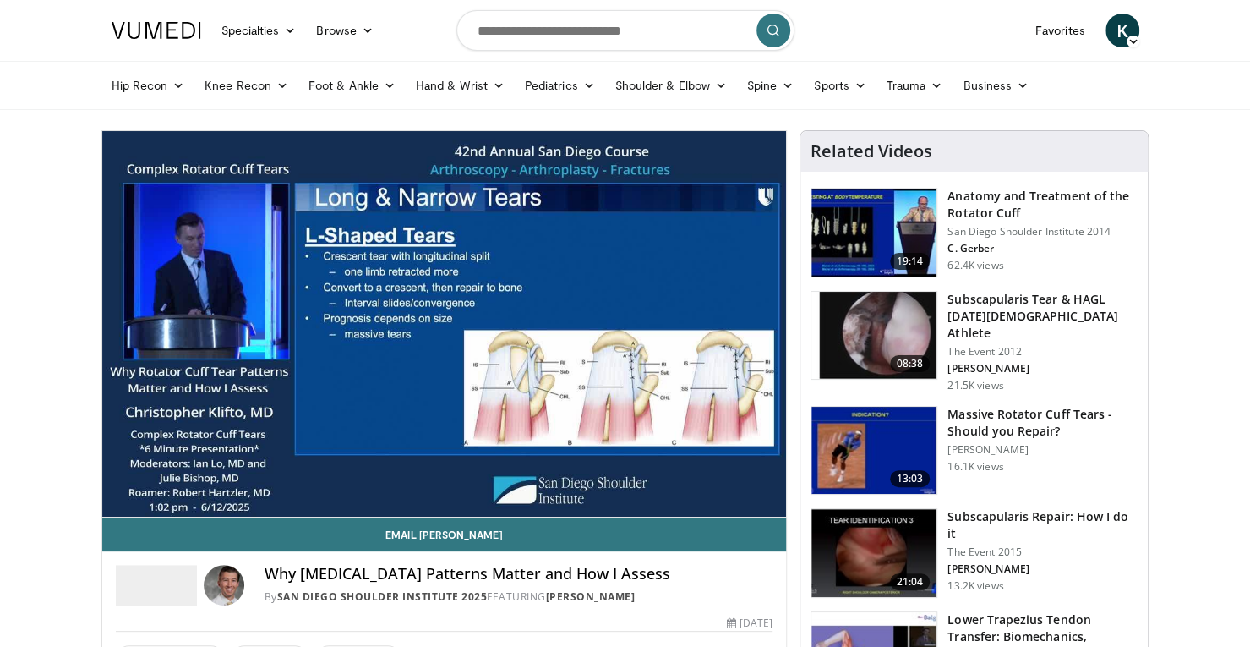
click at [394, 633] on div "Email Christopher Why Rotator Cuff Tear Patterns Matter and How I Assess By San…" at bounding box center [444, 594] width 685 height 155
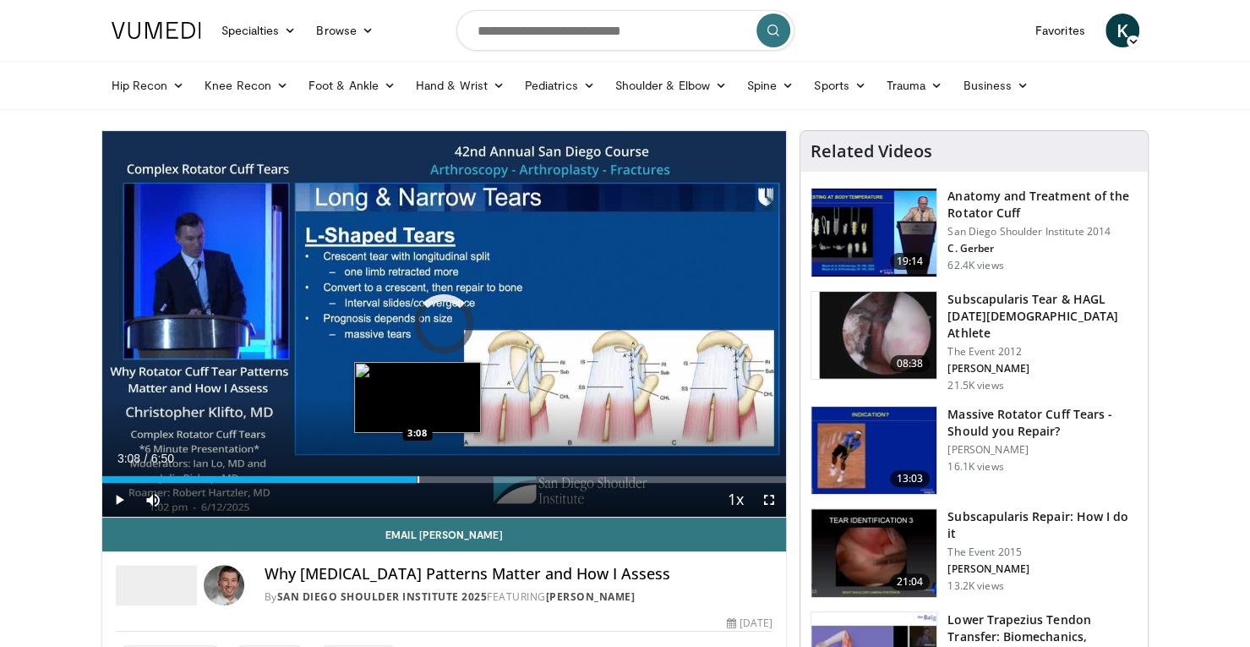
click at [417, 466] on div "Loaded : 0.00% 3:08 3:08" at bounding box center [444, 474] width 685 height 16
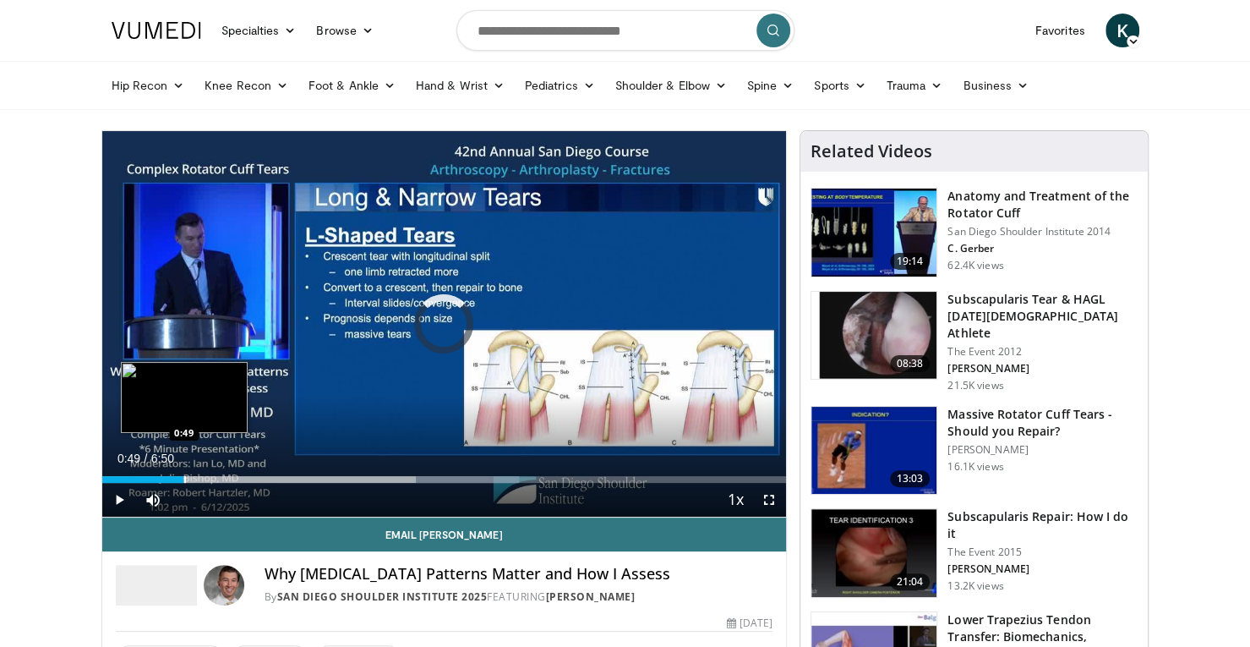
click at [183, 472] on div "Loaded : 60.98% 3:11 0:49" at bounding box center [444, 474] width 685 height 16
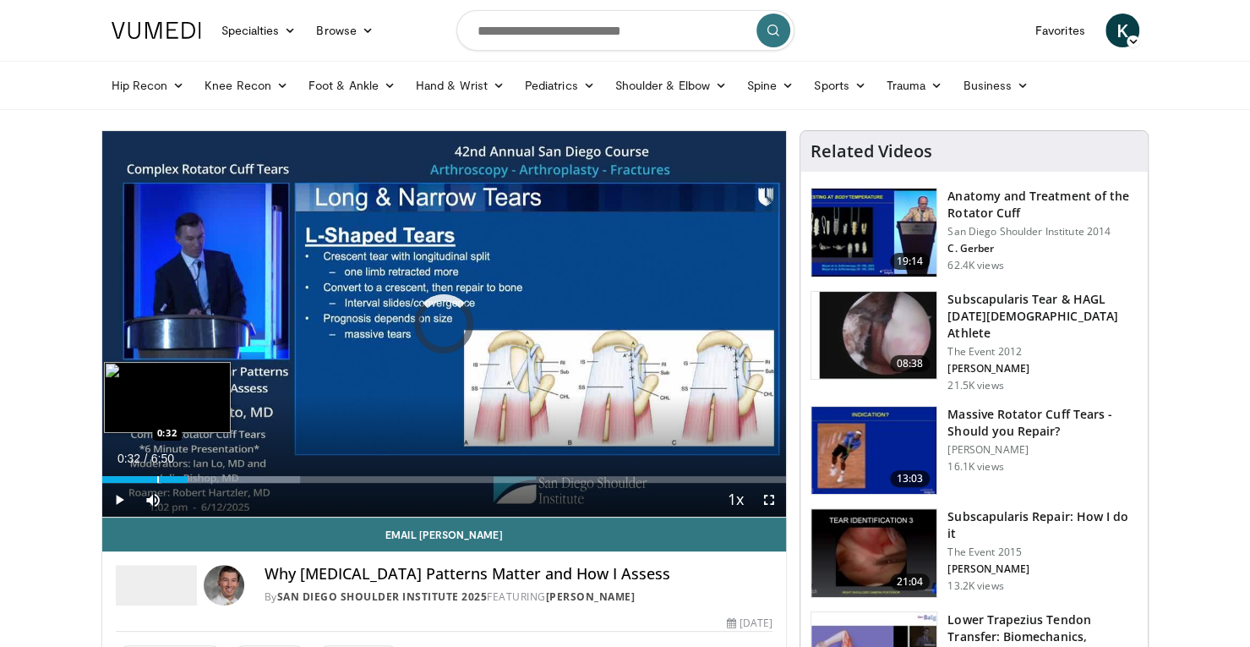
click at [157, 476] on div "Progress Bar" at bounding box center [158, 479] width 2 height 7
click at [145, 476] on div "0:26" at bounding box center [130, 479] width 57 height 7
click at [135, 476] on div "Progress Bar" at bounding box center [136, 479] width 2 height 7
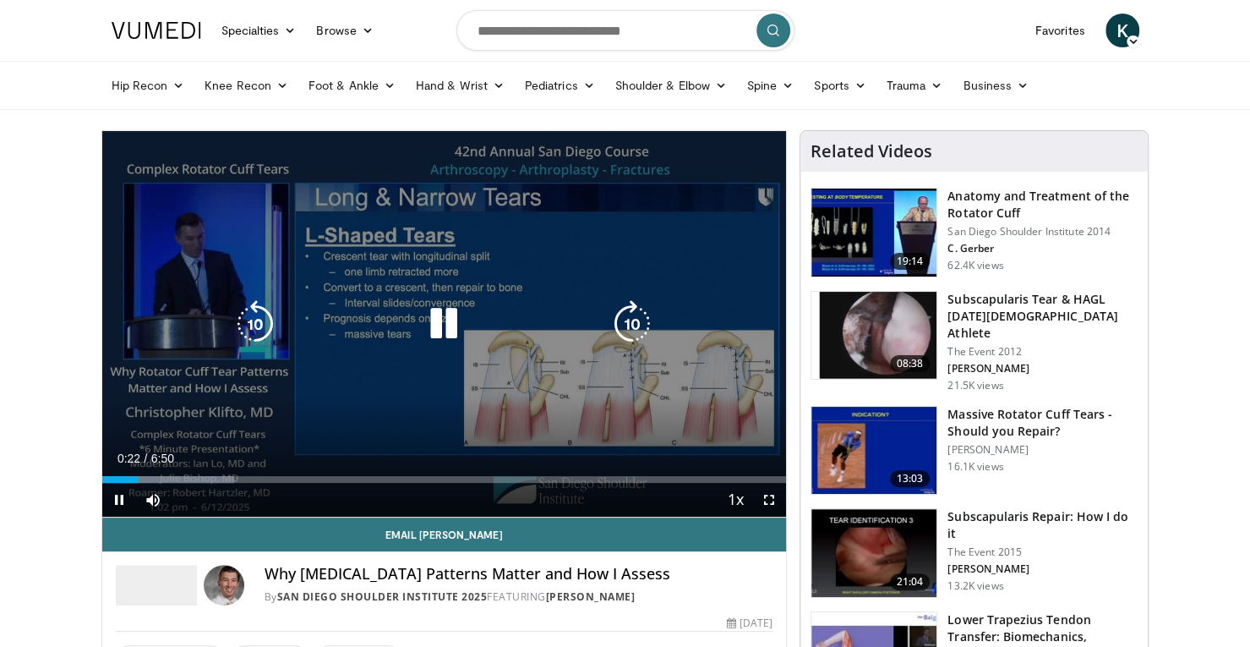
click at [201, 380] on div "10 seconds Tap to unmute" at bounding box center [444, 323] width 685 height 385
drag, startPoint x: 620, startPoint y: 367, endPoint x: 539, endPoint y: 375, distance: 81.6
click at [539, 375] on div "10 seconds Tap to unmute" at bounding box center [444, 323] width 685 height 385
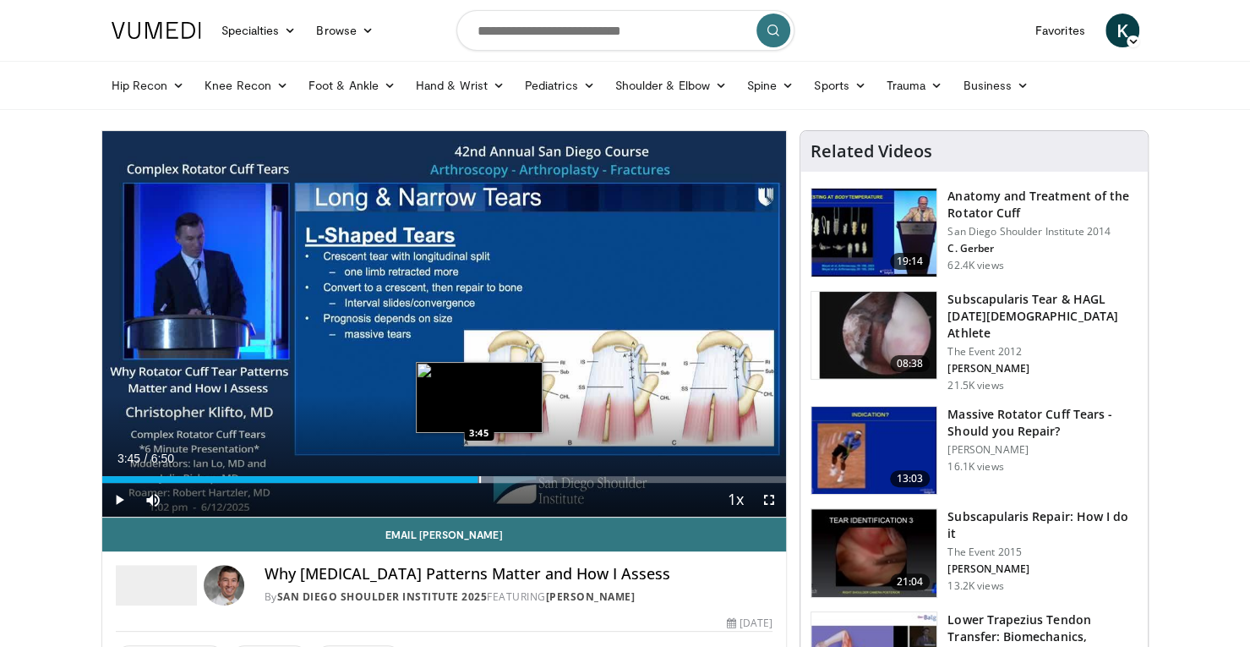
click at [477, 479] on div "Progress Bar" at bounding box center [476, 479] width 154 height 7
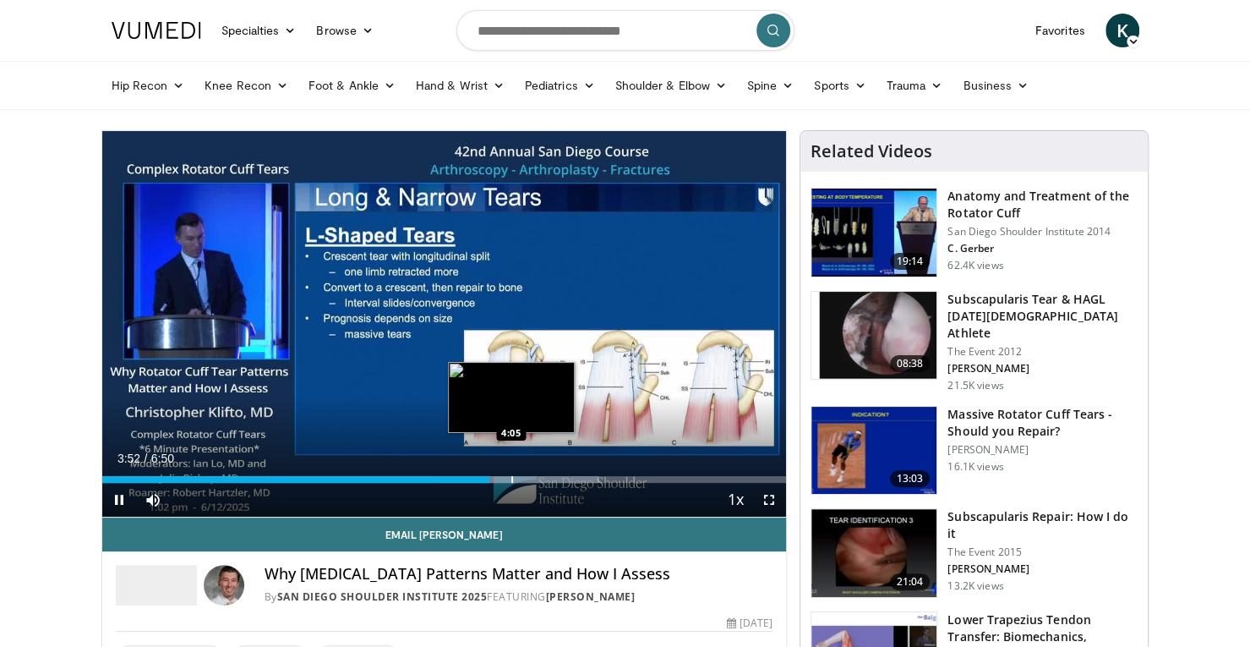
click at [511, 479] on div "Progress Bar" at bounding box center [512, 479] width 2 height 7
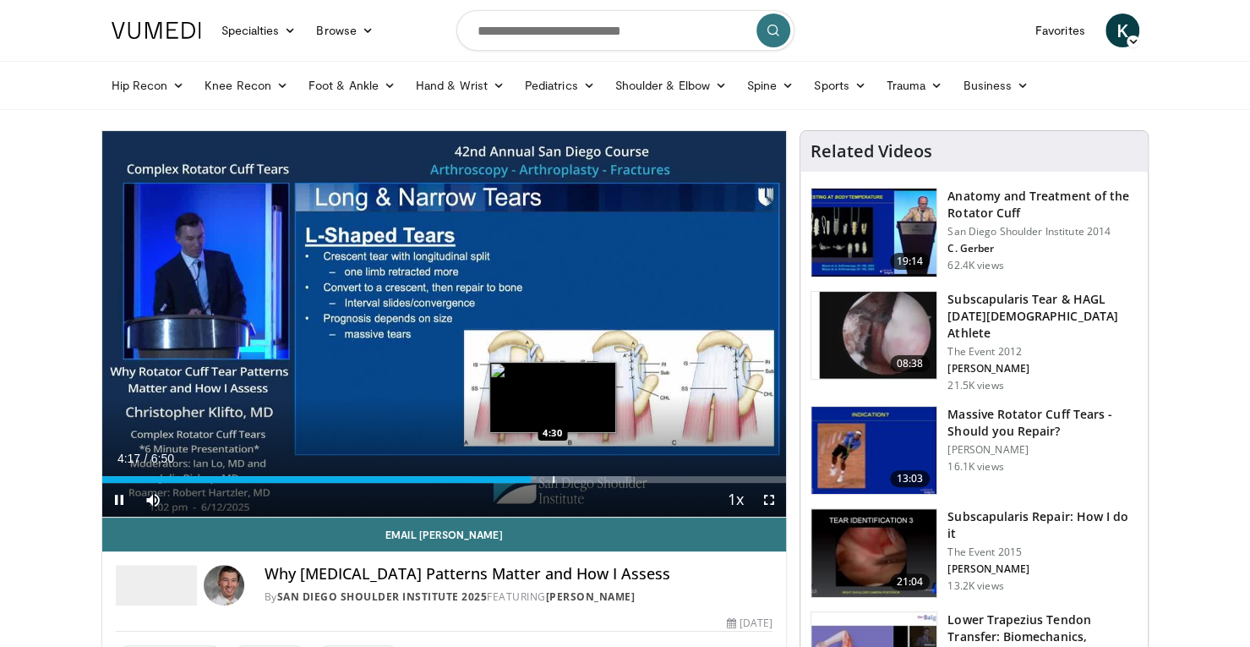
click at [553, 477] on div "Progress Bar" at bounding box center [554, 479] width 2 height 7
click at [563, 474] on video-js "**********" at bounding box center [444, 324] width 685 height 386
click at [560, 479] on div "Progress Bar" at bounding box center [561, 479] width 2 height 7
click at [550, 476] on div "Progress Bar" at bounding box center [551, 479] width 2 height 7
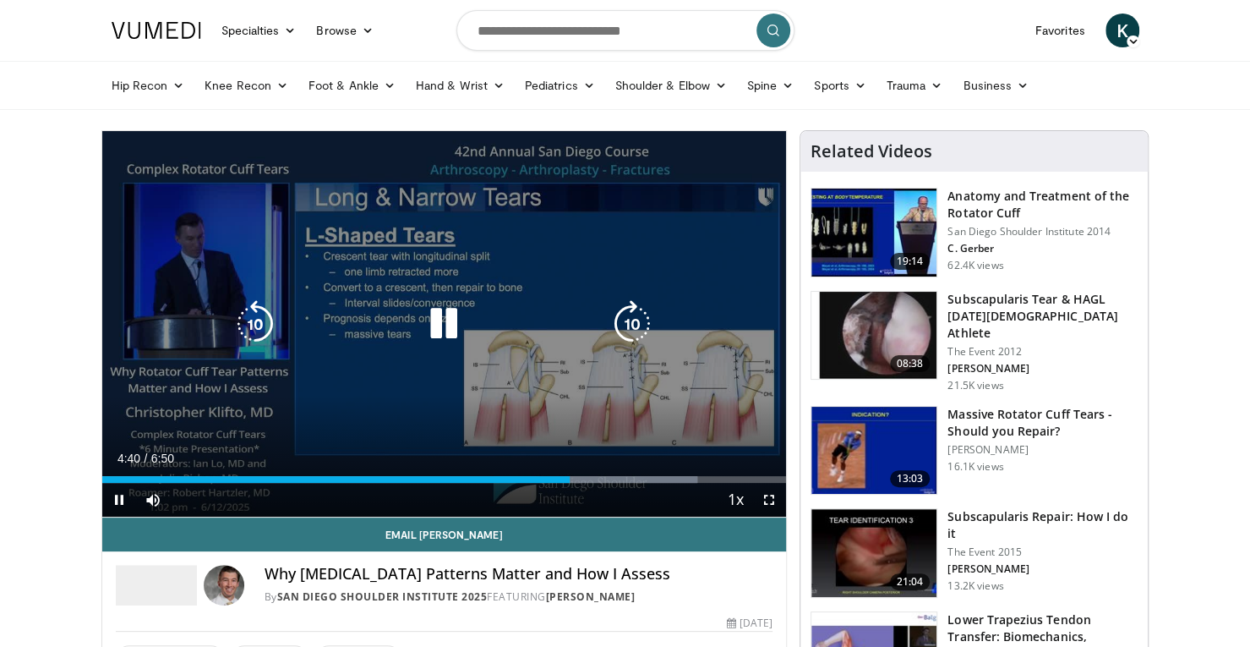
click at [412, 426] on div "10 seconds Tap to unmute" at bounding box center [444, 323] width 685 height 385
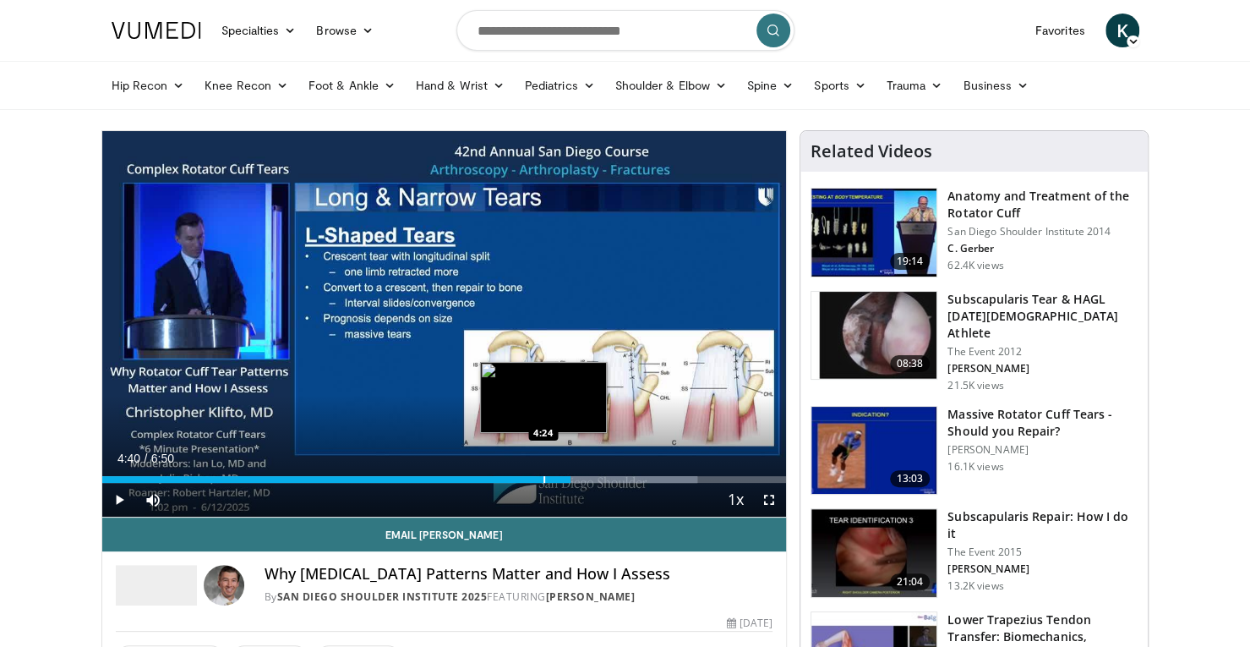
click at [543, 472] on div "Loaded : 87.00% 4:40 4:24" at bounding box center [444, 474] width 685 height 16
click at [558, 472] on div "Loaded : 87.00% 4:24 4:33" at bounding box center [444, 474] width 685 height 16
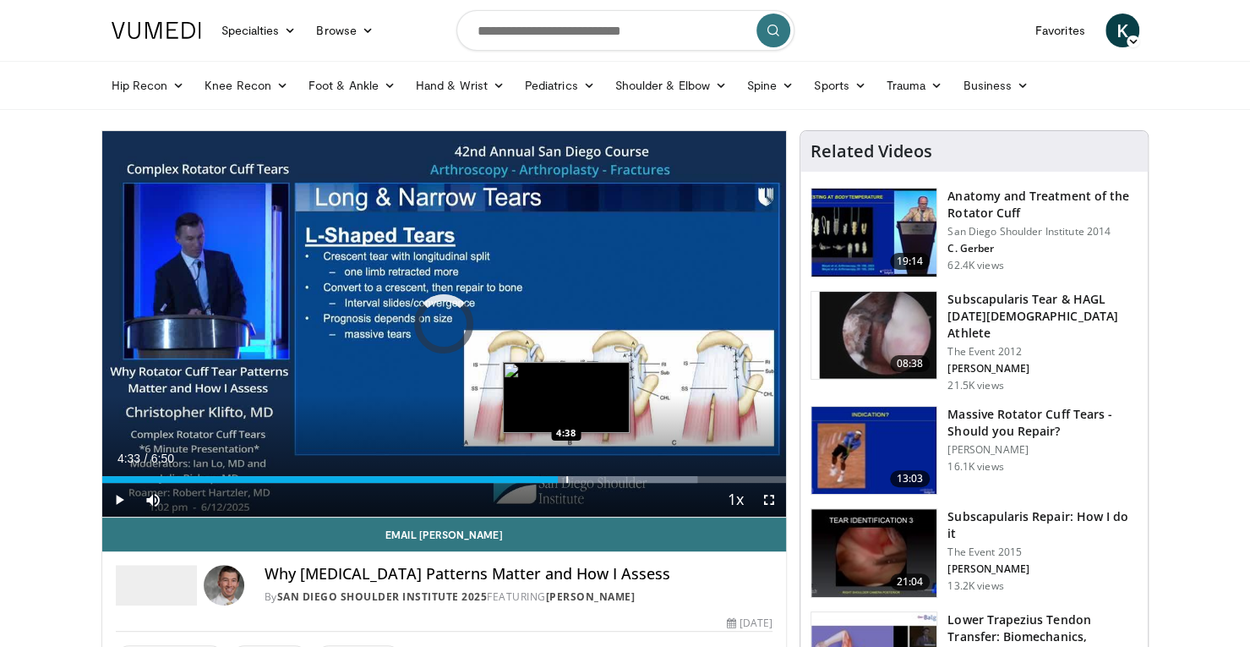
click at [565, 472] on div "Loaded : 87.00% 4:33 4:38" at bounding box center [444, 474] width 685 height 16
click at [571, 476] on div "Progress Bar" at bounding box center [572, 479] width 2 height 7
click at [582, 468] on div "Loaded : 87.00% 4:48 4:48" at bounding box center [444, 474] width 685 height 16
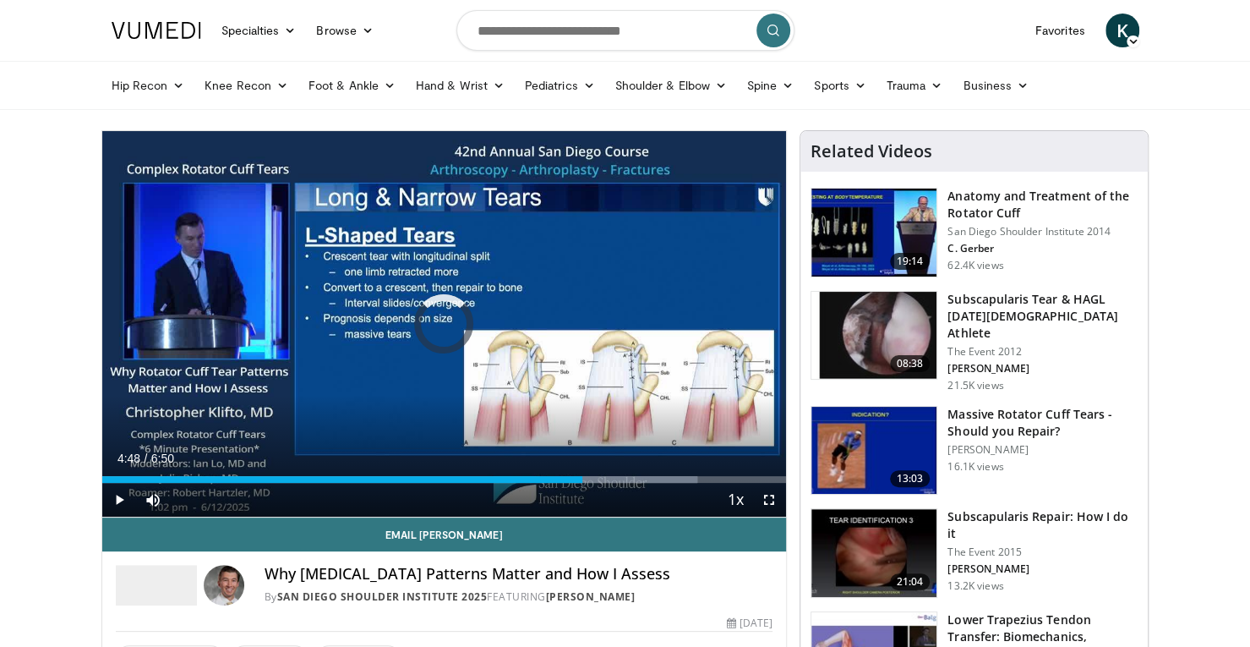
click at [582, 468] on div "Loaded : 87.00% 4:48 4:48" at bounding box center [444, 474] width 685 height 16
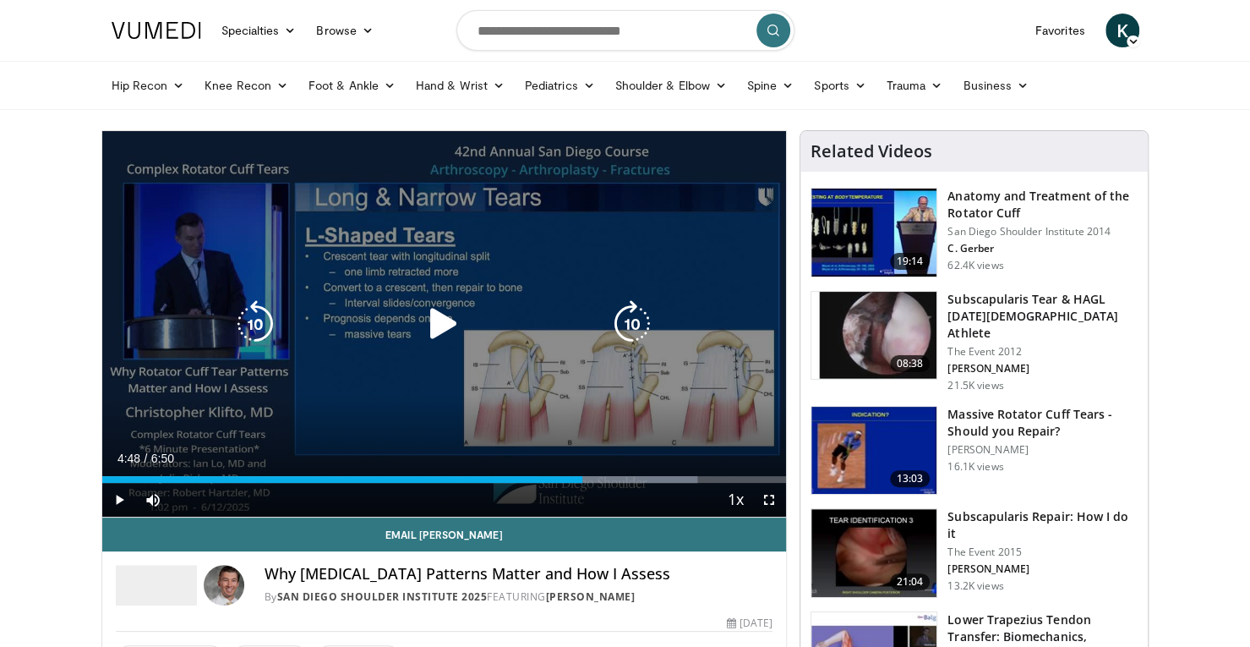
click at [565, 351] on div "10 seconds Tap to unmute" at bounding box center [444, 323] width 685 height 385
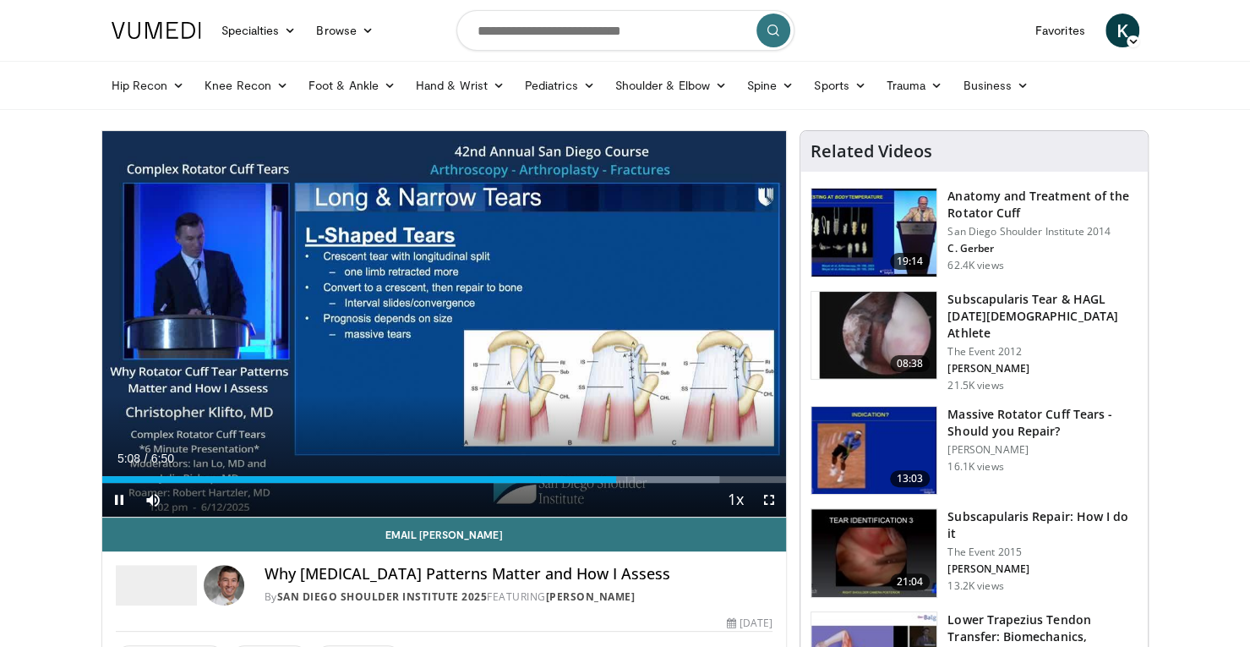
click at [630, 450] on div "Current Time 5:08 / Duration 6:50" at bounding box center [444, 457] width 685 height 15
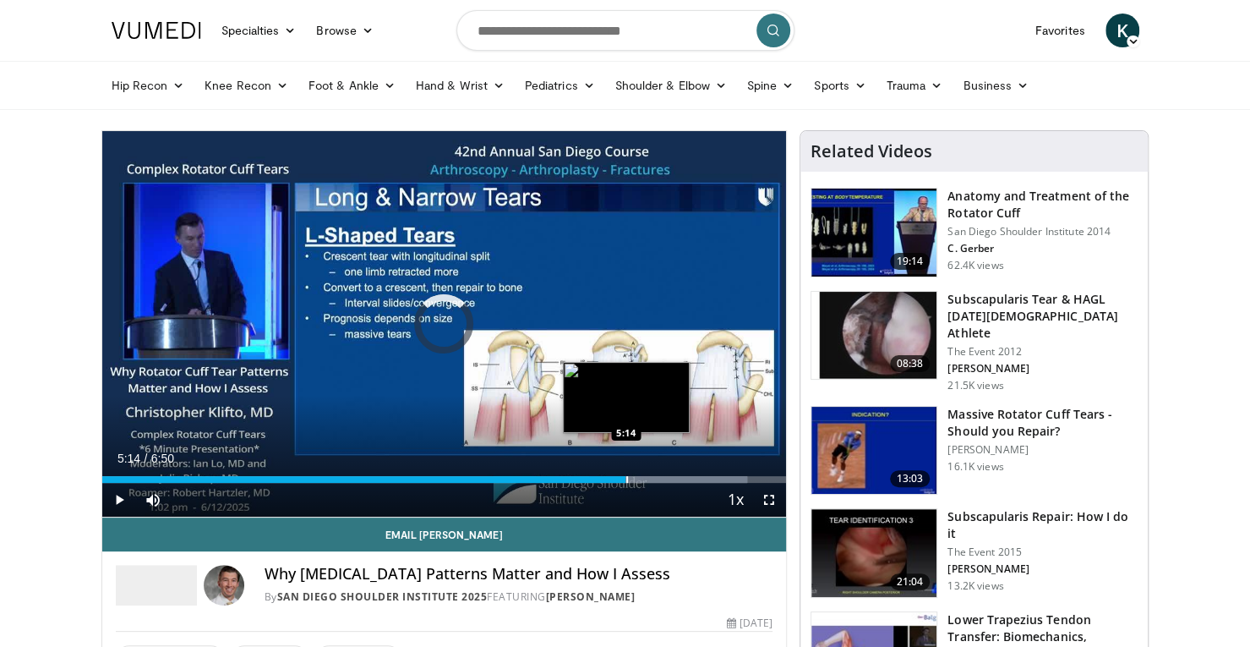
click at [625, 478] on div "Loaded : 94.25% 5:23 5:14" at bounding box center [444, 479] width 685 height 7
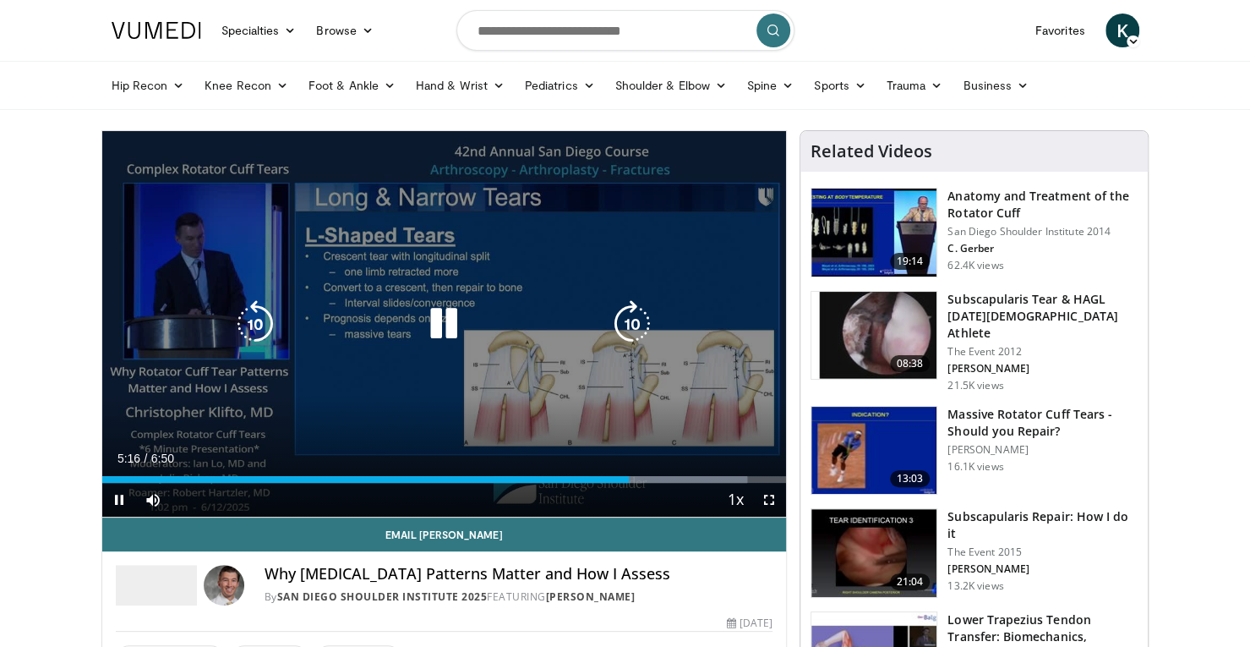
click at [751, 405] on div "10 seconds Tap to unmute" at bounding box center [444, 323] width 685 height 385
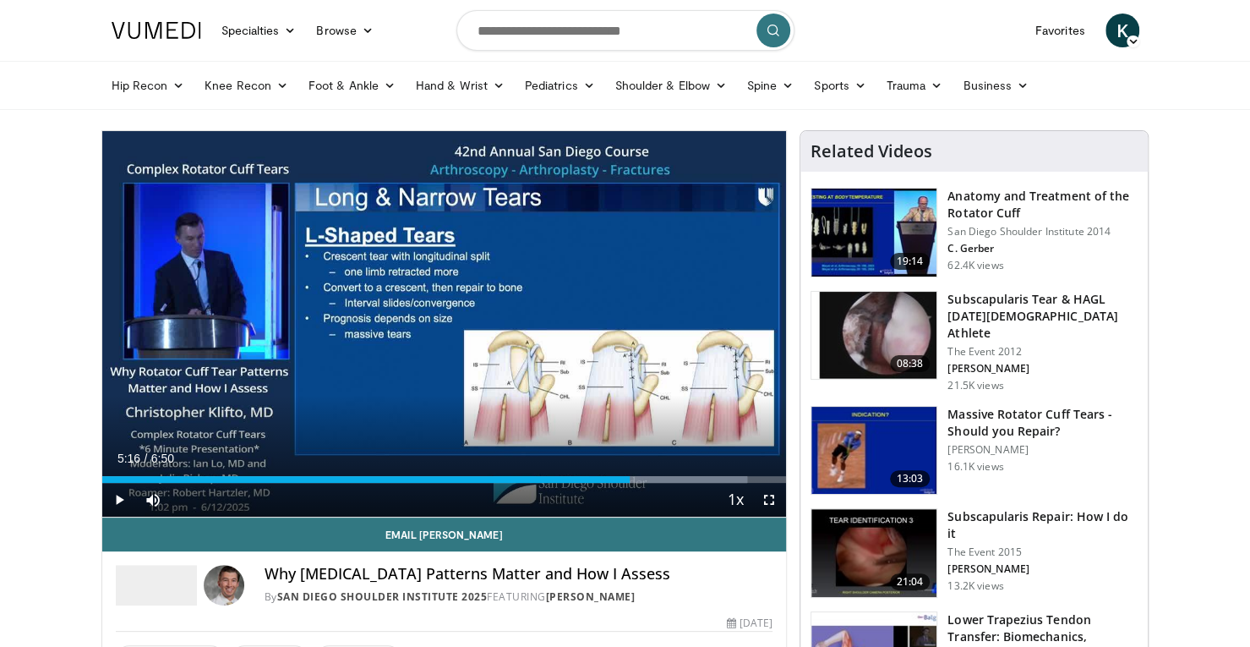
click at [751, 405] on div "10 seconds Tap to unmute" at bounding box center [444, 323] width 685 height 385
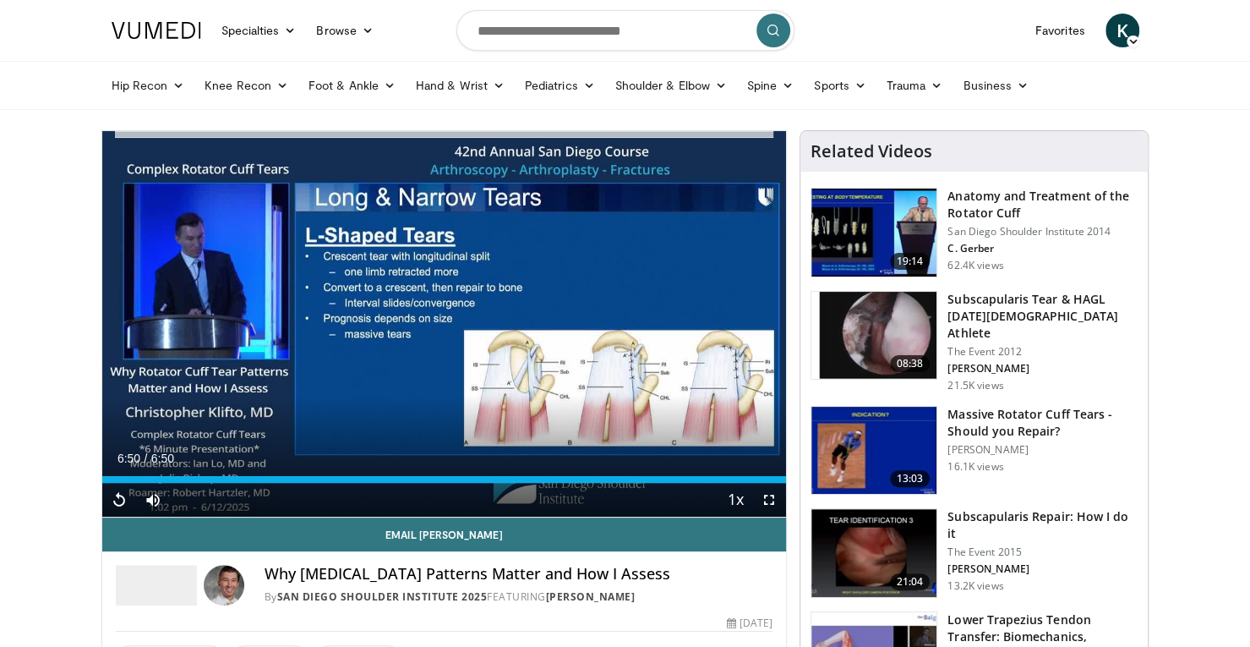
click at [751, 405] on div "10 seconds Tap to unmute" at bounding box center [444, 323] width 685 height 385
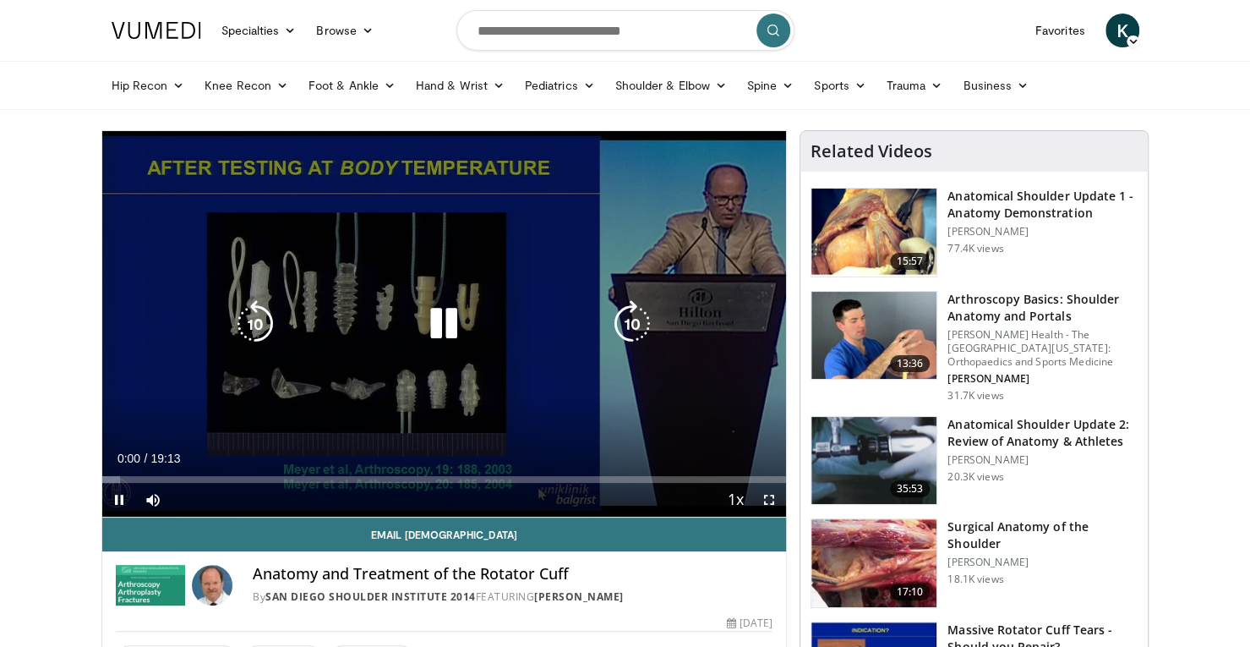
click at [697, 357] on div "10 seconds Tap to unmute" at bounding box center [444, 323] width 685 height 385
